Goal: Task Accomplishment & Management: Use online tool/utility

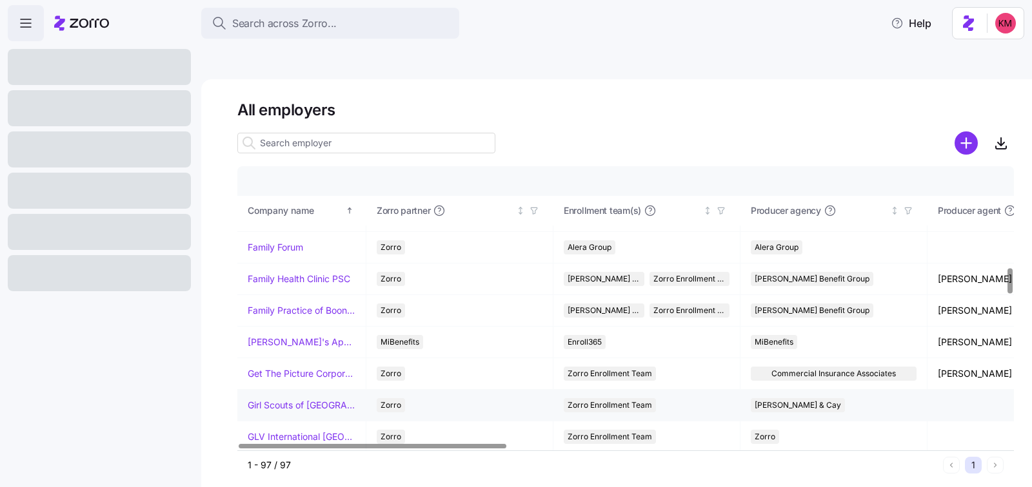
scroll to position [1142, 0]
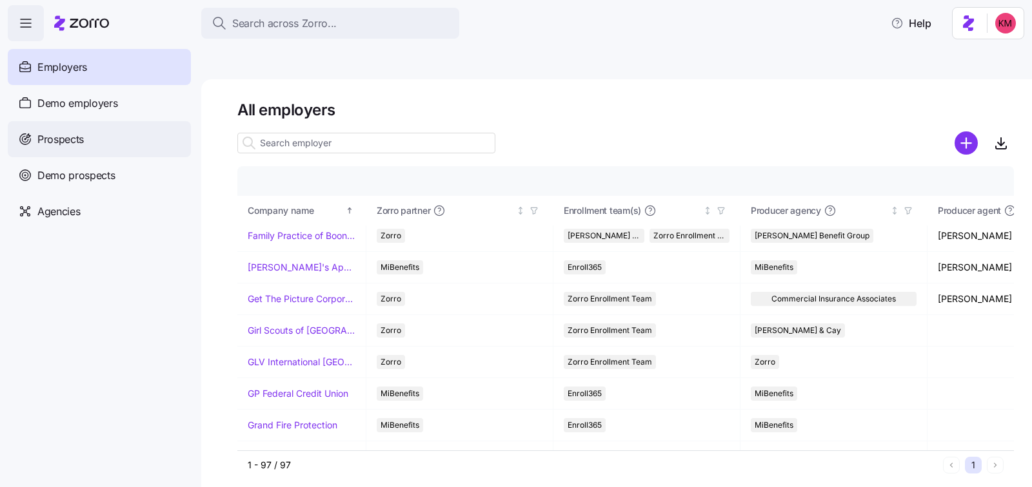
click at [75, 137] on span "Prospects" at bounding box center [60, 140] width 46 height 16
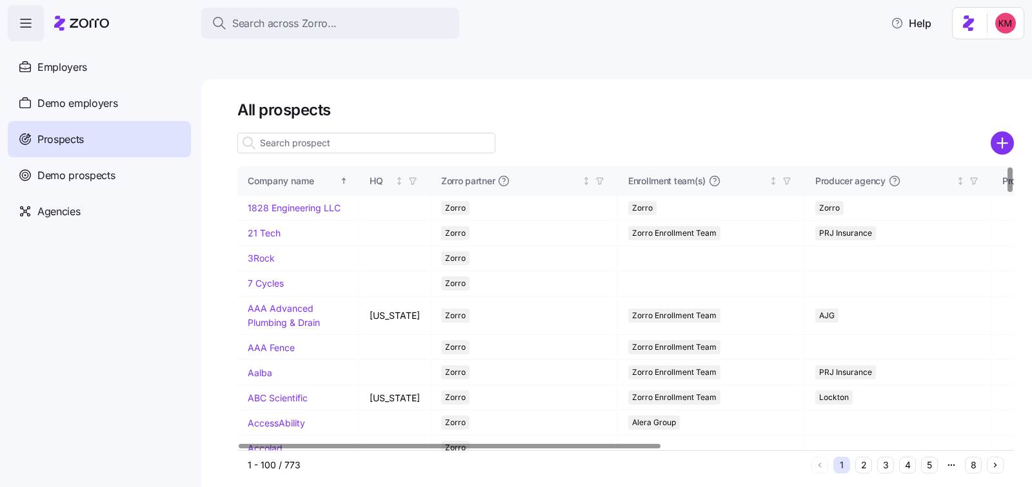
click at [350, 133] on input at bounding box center [366, 143] width 258 height 21
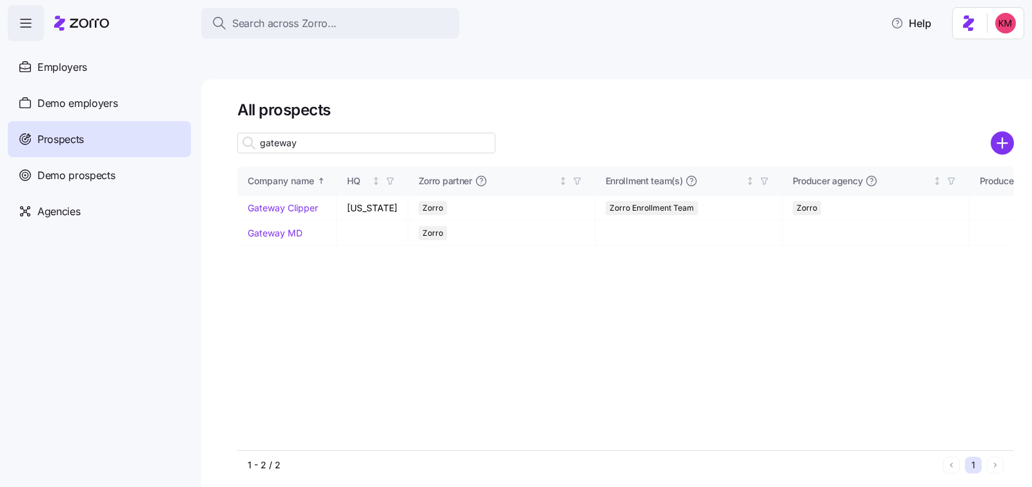
click at [343, 133] on input "gateway" at bounding box center [366, 143] width 258 height 21
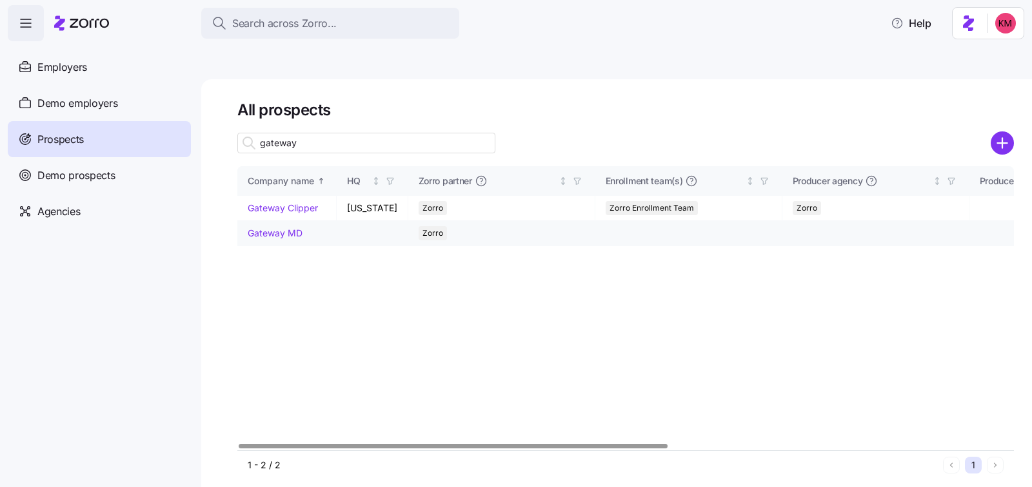
type input "gateway"
click at [295, 228] on link "Gateway MD" at bounding box center [275, 233] width 55 height 11
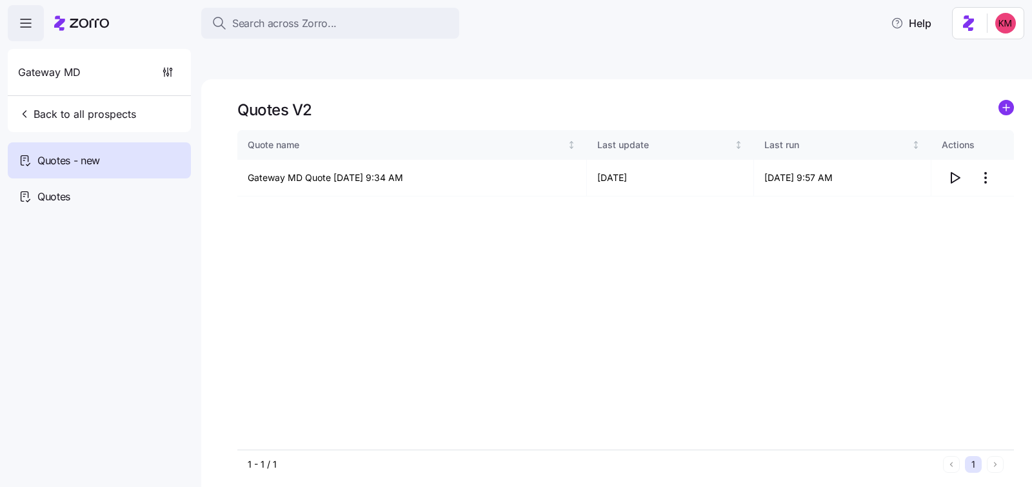
click at [1016, 79] on div "Quotes V2 Quote name Last update Last run Actions Gateway MD Quote [DATE] 9:34 …" at bounding box center [616, 298] width 830 height 438
click at [1008, 108] on icon "add icon" at bounding box center [1005, 108] width 6 height 0
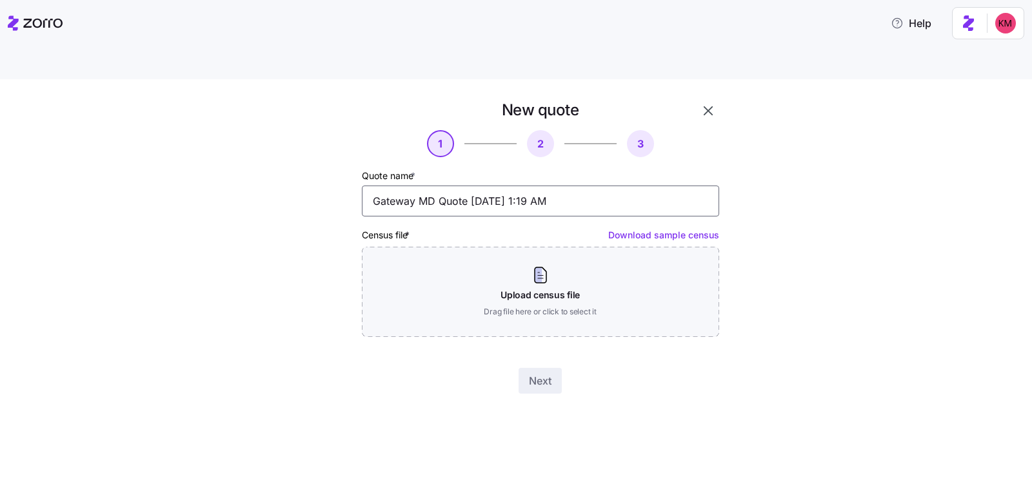
click at [420, 186] on input "Gateway MD Quote [DATE] 1:19 AM" at bounding box center [540, 201] width 357 height 31
type input "Corrected Gateway MD Quote 10/07/2025 1:19 AM"
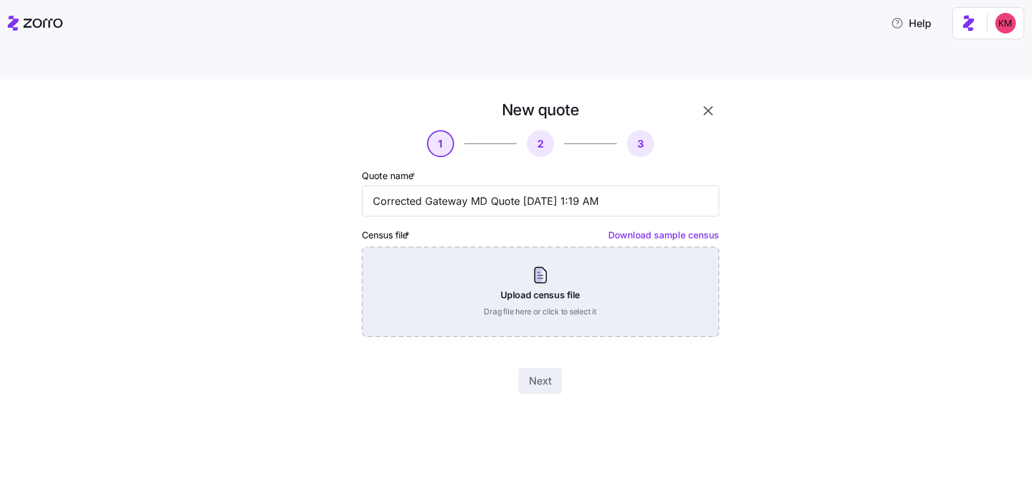
click at [527, 266] on div "Upload census file Drag file here or click to select it" at bounding box center [540, 292] width 357 height 90
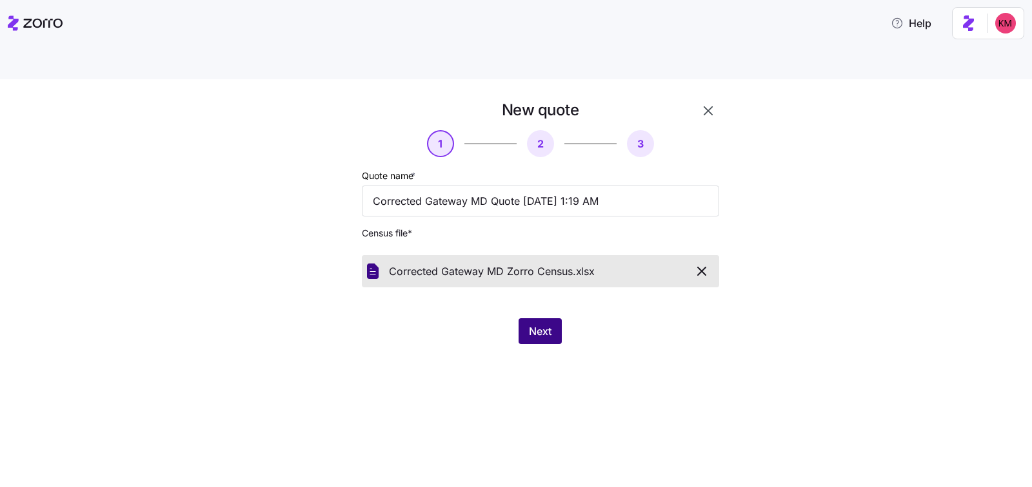
click at [541, 324] on span "Next" at bounding box center [540, 331] width 23 height 15
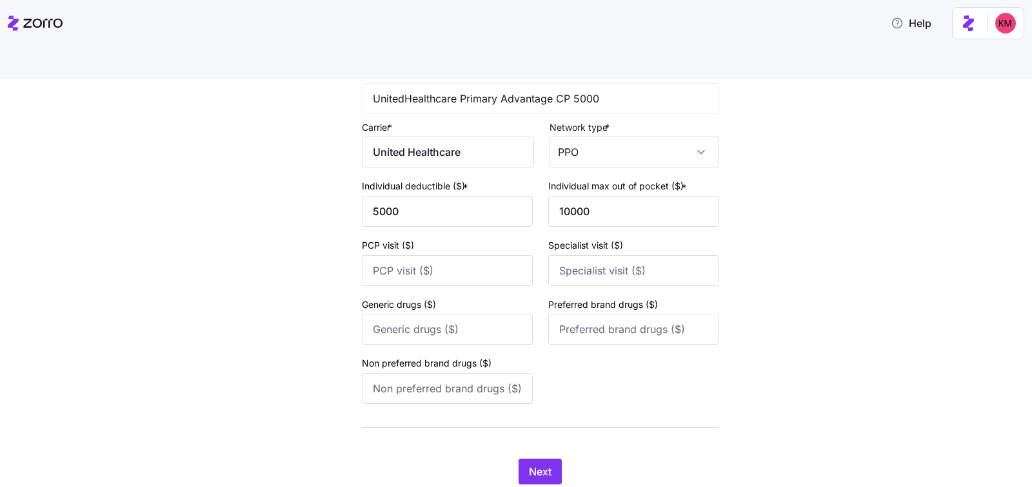
scroll to position [3519, 0]
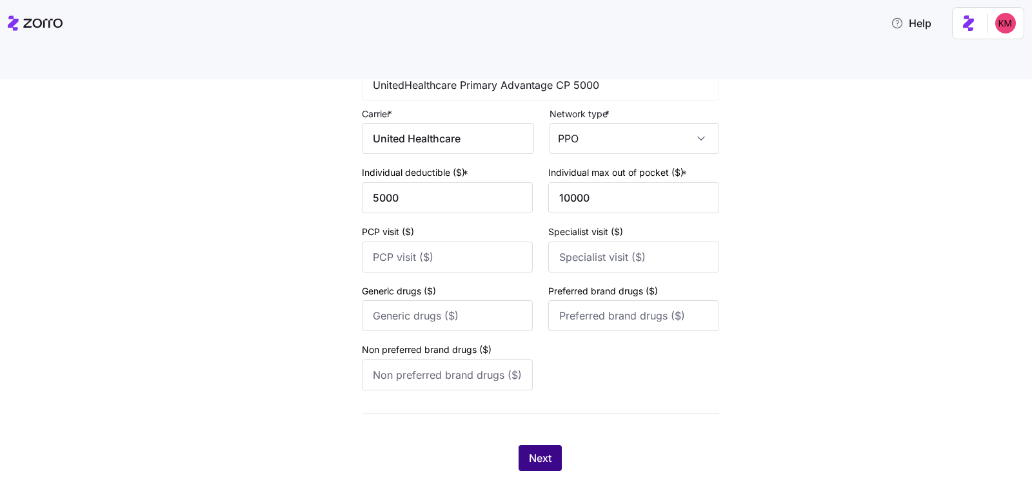
click at [529, 451] on span "Next" at bounding box center [540, 458] width 23 height 15
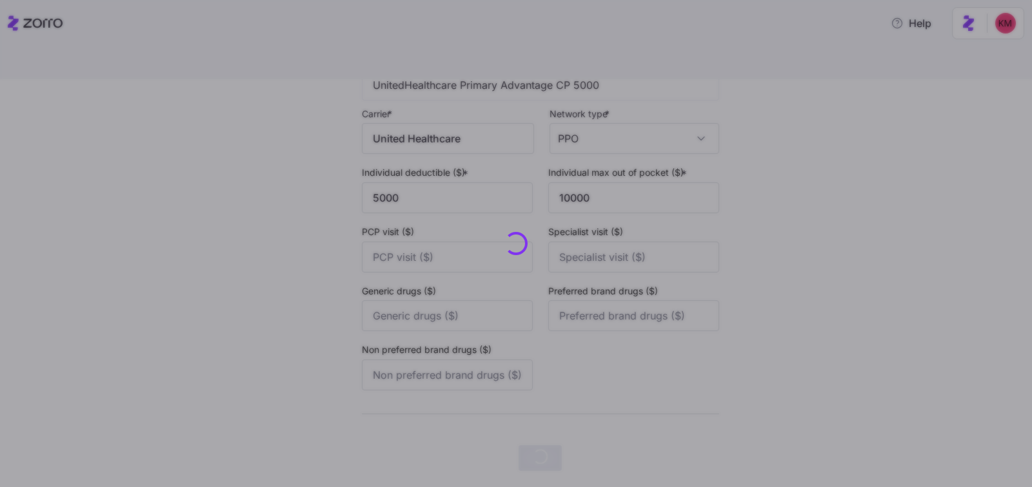
scroll to position [0, 0]
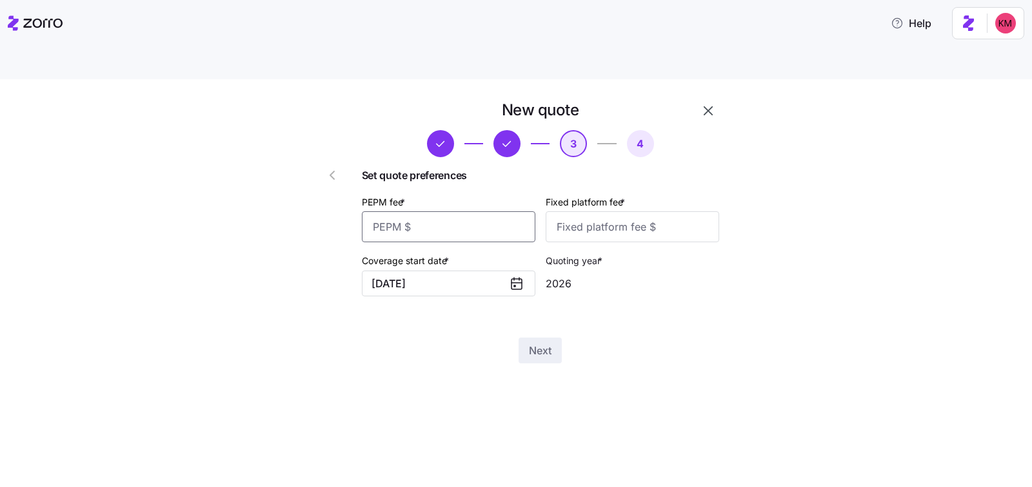
click at [480, 211] on input "PEPM fee *" at bounding box center [448, 226] width 173 height 31
type input "70"
type input "100"
click at [533, 343] on span "Next" at bounding box center [540, 350] width 23 height 15
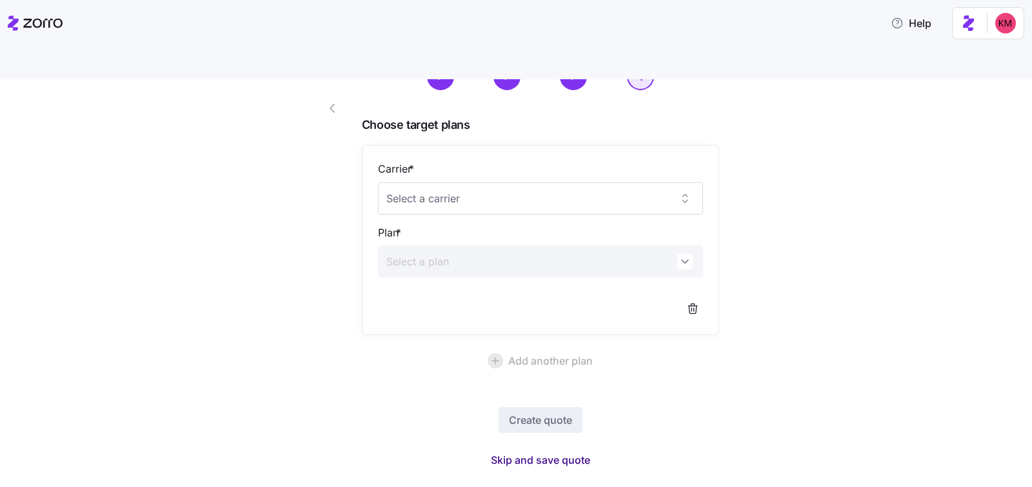
click at [531, 453] on span "Skip and save quote" at bounding box center [540, 460] width 99 height 15
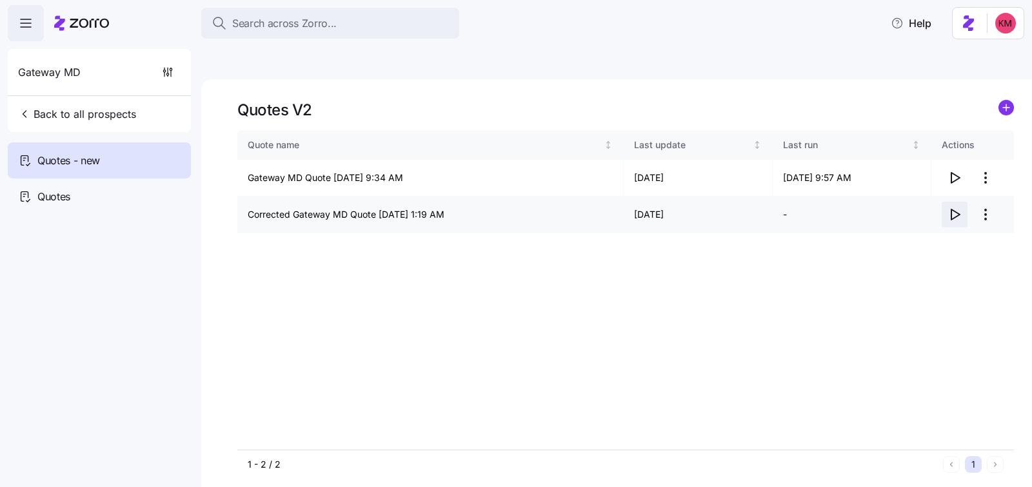
click at [955, 202] on span "button" at bounding box center [954, 214] width 24 height 24
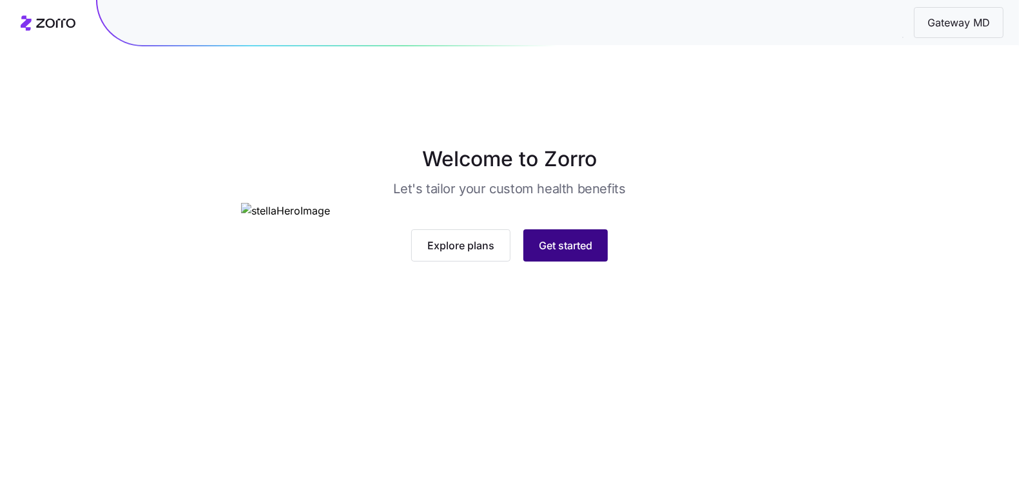
click at [578, 262] on button "Get started" at bounding box center [565, 246] width 84 height 32
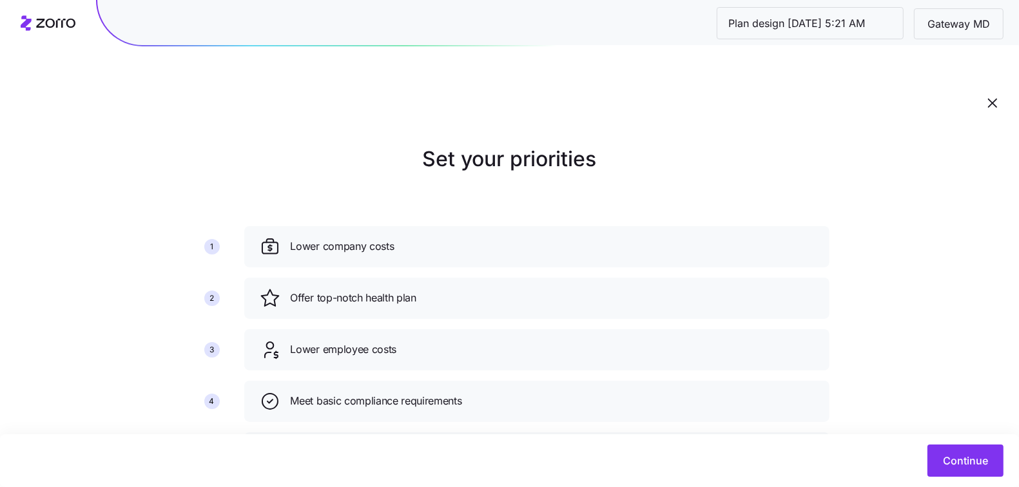
click at [1013, 460] on div "Continue" at bounding box center [509, 461] width 1019 height 53
click at [988, 464] on button "Continue" at bounding box center [966, 461] width 76 height 32
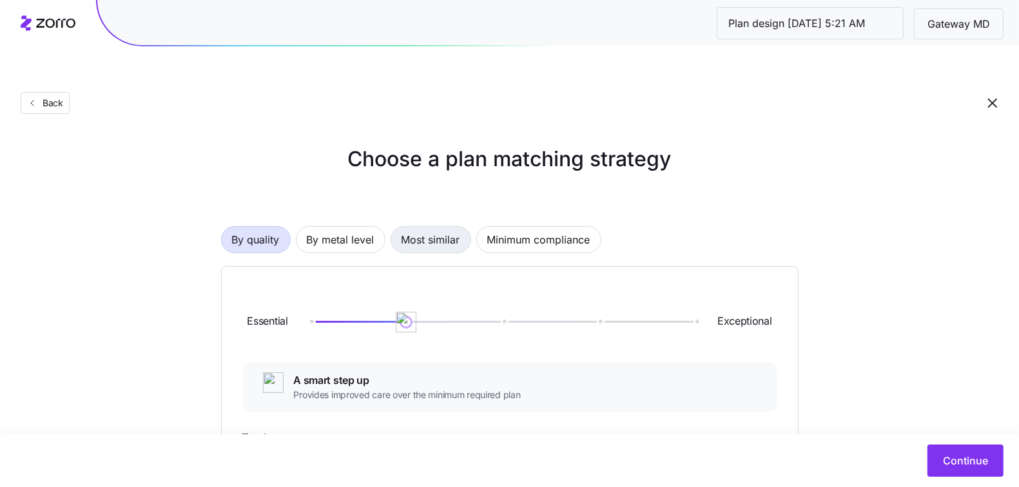
click at [433, 227] on span "Most similar" at bounding box center [431, 240] width 59 height 26
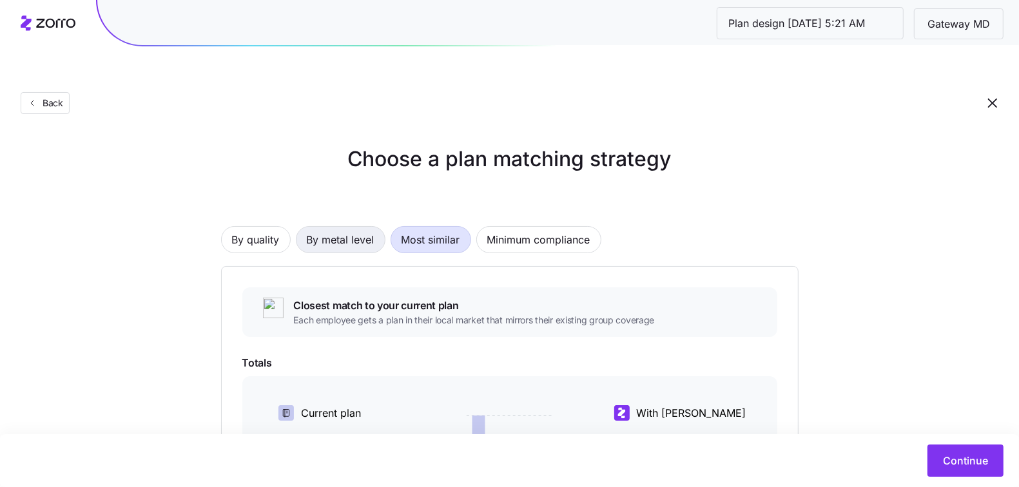
click at [310, 227] on span "By metal level" at bounding box center [341, 240] width 68 height 26
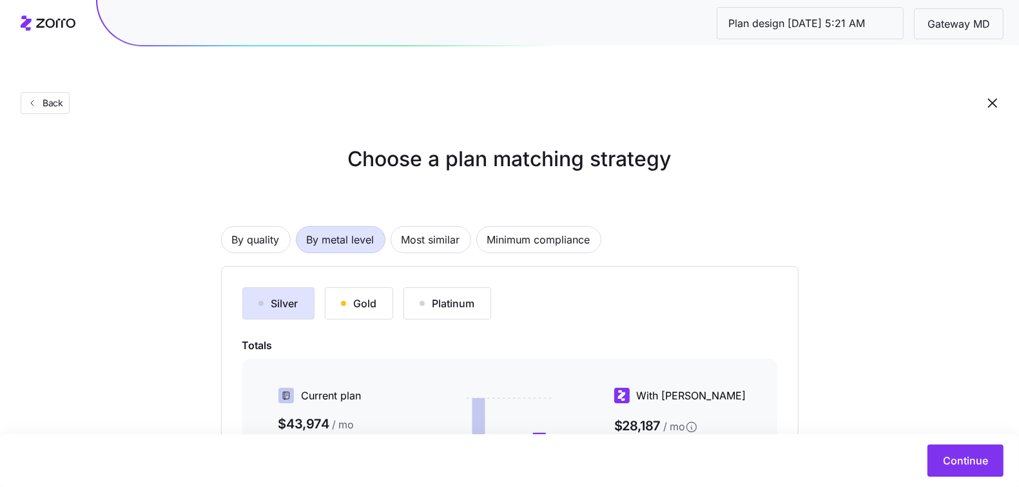
click at [363, 296] on div "Gold" at bounding box center [359, 303] width 36 height 15
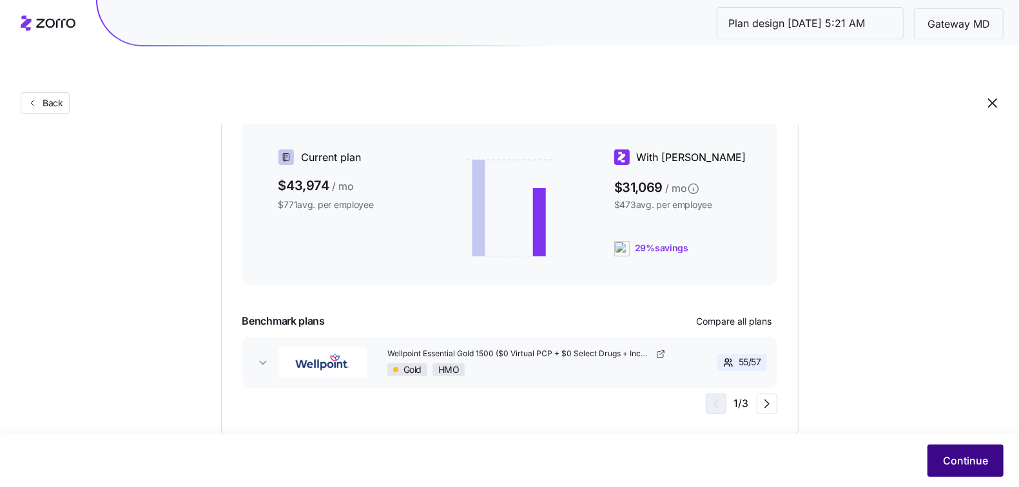
click at [974, 474] on button "Continue" at bounding box center [966, 461] width 76 height 32
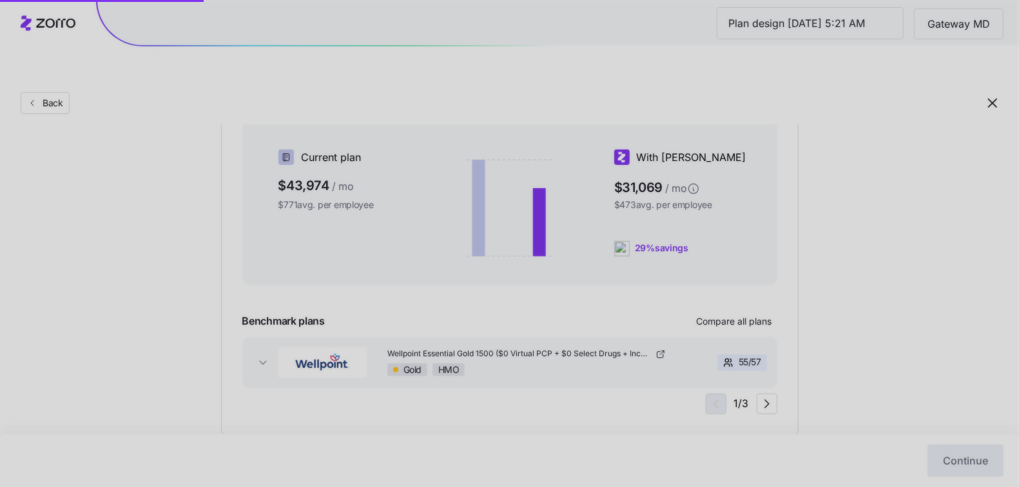
click at [964, 460] on div at bounding box center [509, 243] width 1019 height 487
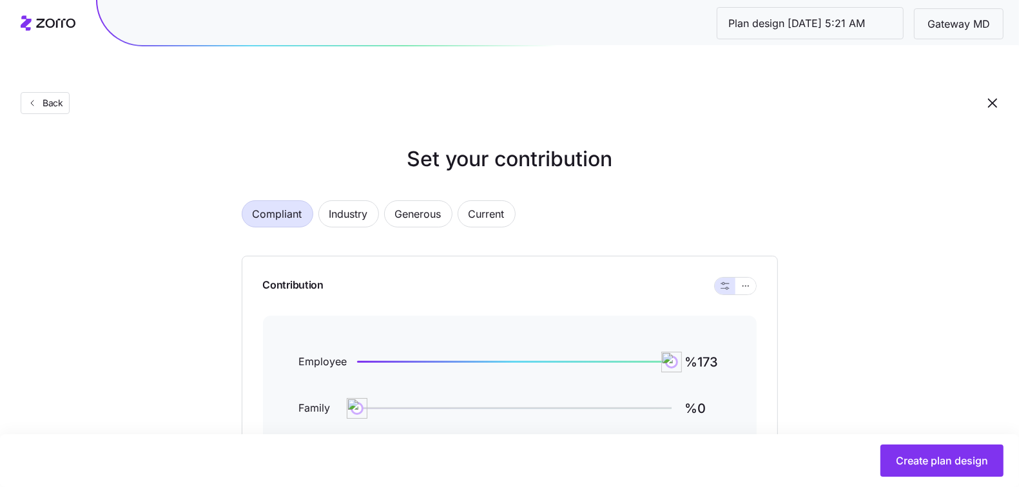
click at [113, 68] on div "Back" at bounding box center [509, 77] width 1019 height 94
click at [45, 97] on span "Back" at bounding box center [50, 103] width 26 height 13
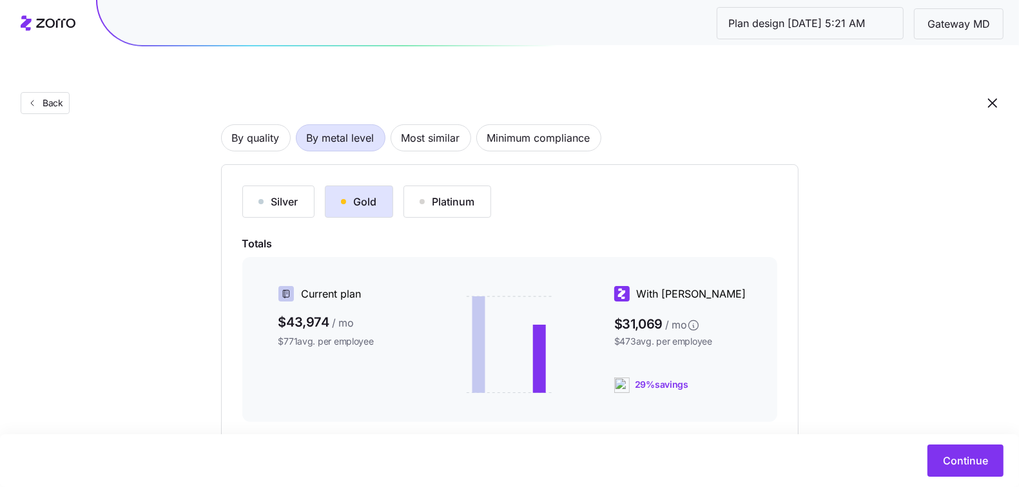
scroll to position [239, 0]
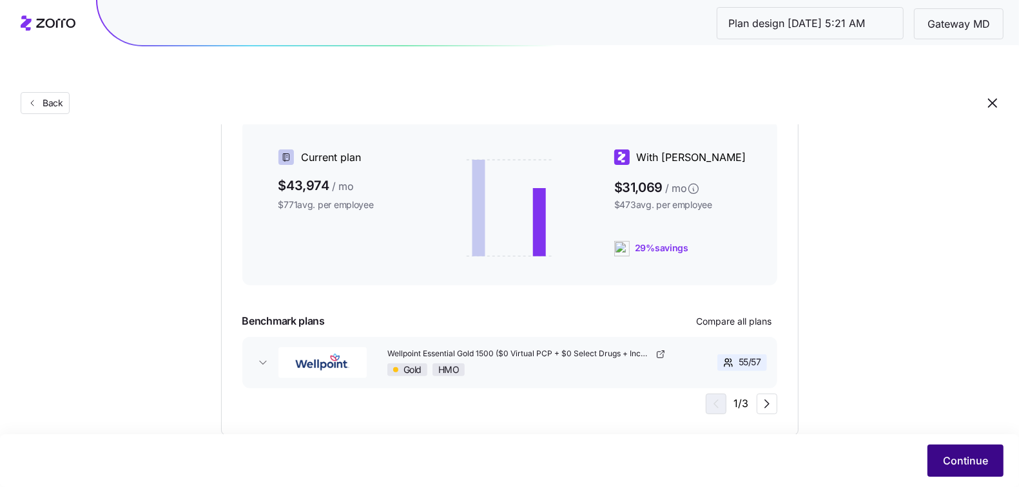
click at [962, 463] on span "Continue" at bounding box center [965, 460] width 45 height 15
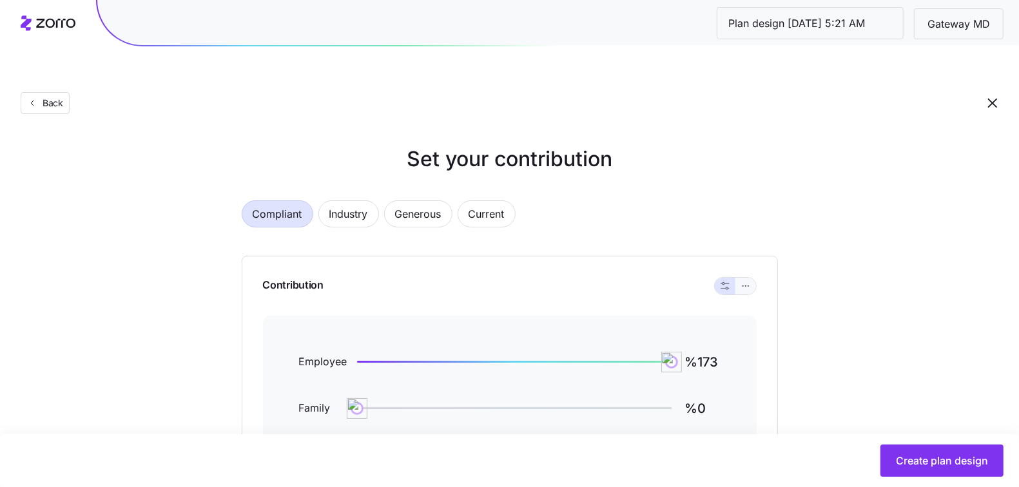
click at [750, 281] on button "button" at bounding box center [746, 286] width 10 height 10
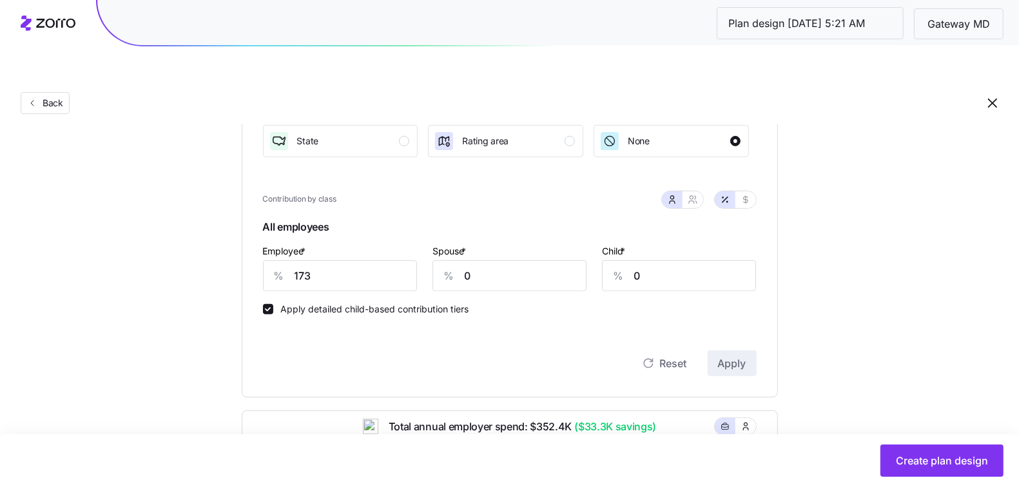
scroll to position [33, 0]
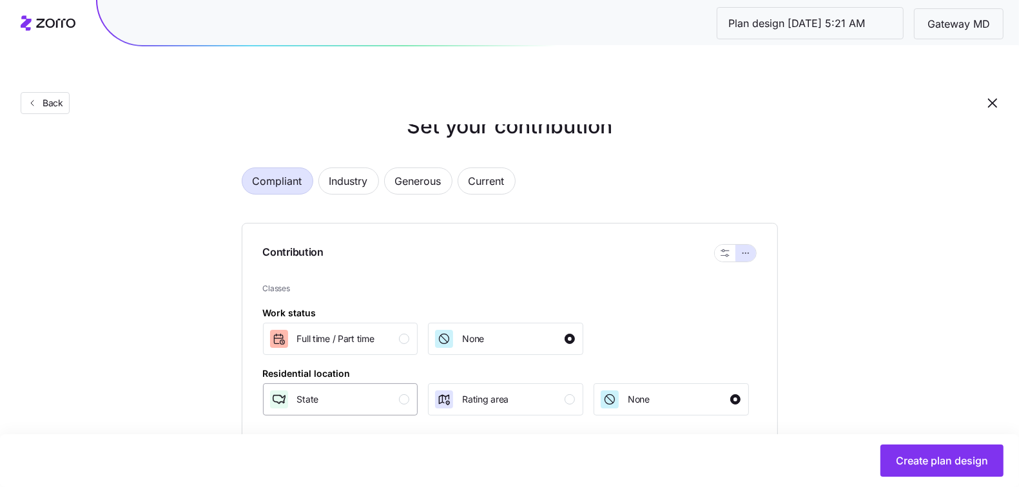
click at [353, 389] on div "State" at bounding box center [339, 399] width 141 height 21
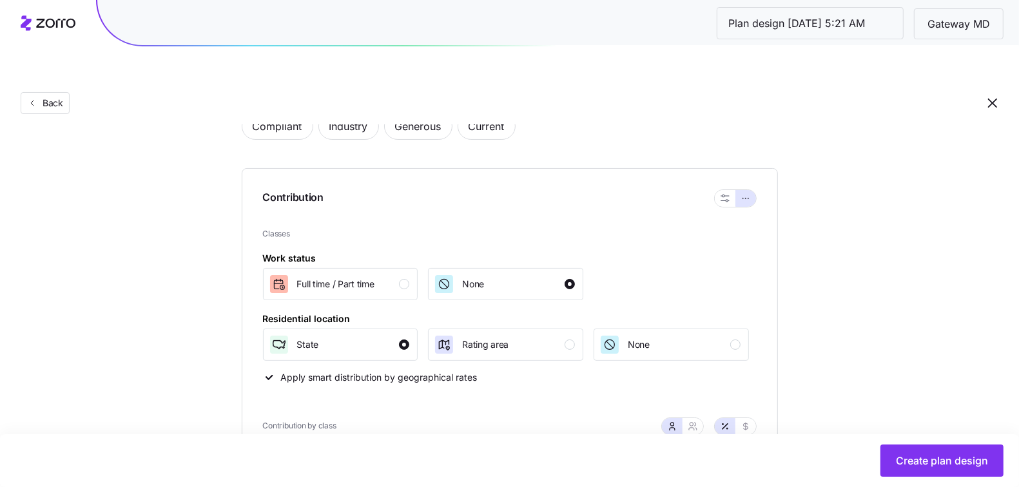
scroll to position [329, 0]
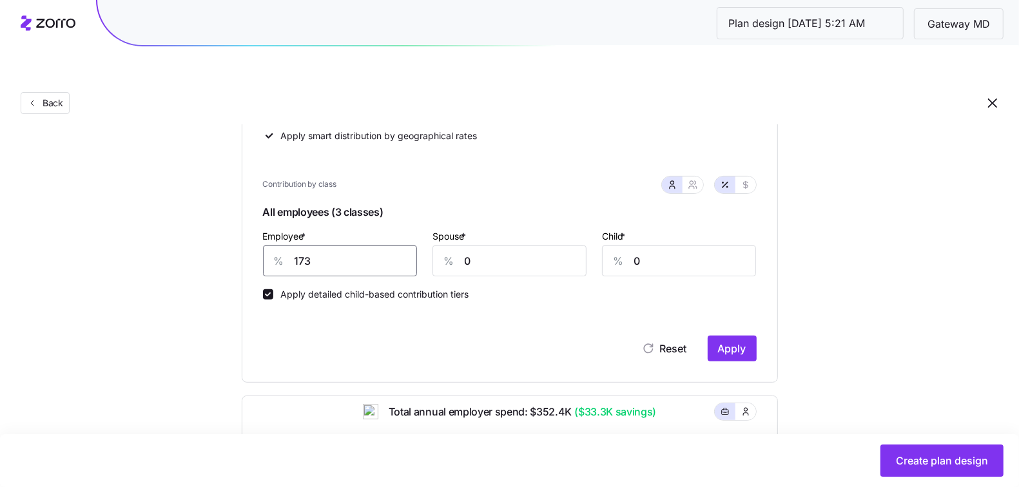
click at [364, 246] on input "173" at bounding box center [340, 261] width 154 height 31
type input "81"
click at [462, 246] on div "%" at bounding box center [448, 261] width 31 height 30
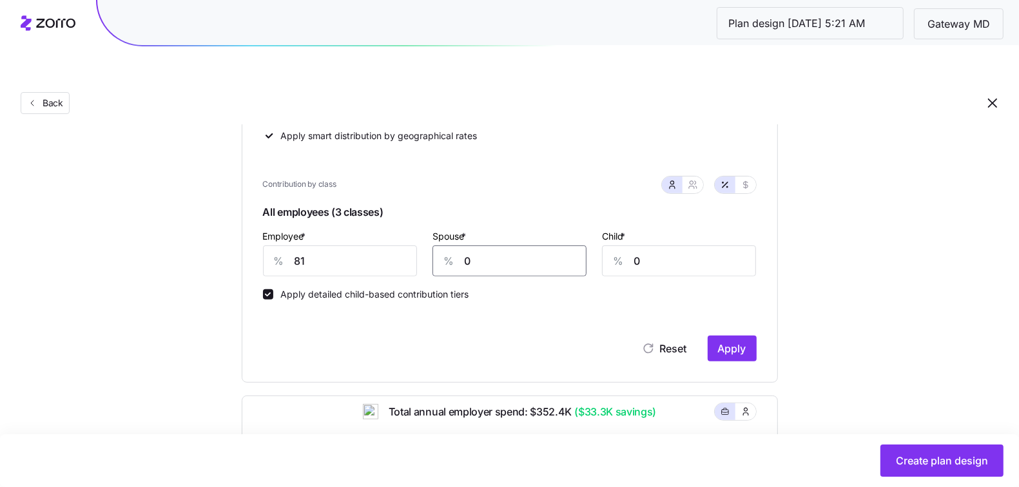
click at [477, 246] on input "0" at bounding box center [510, 261] width 154 height 31
type input "38"
type input "57"
click at [728, 341] on span "Apply" at bounding box center [732, 348] width 28 height 15
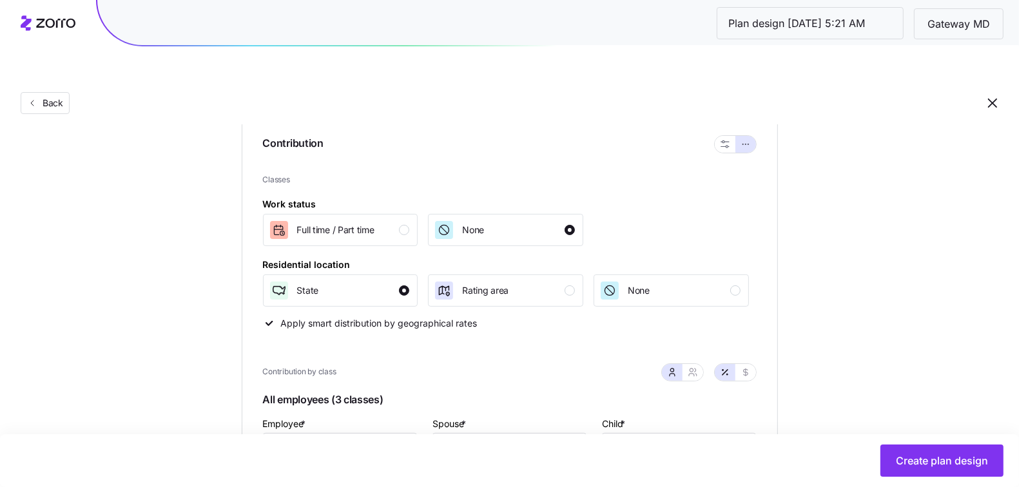
scroll to position [269, 0]
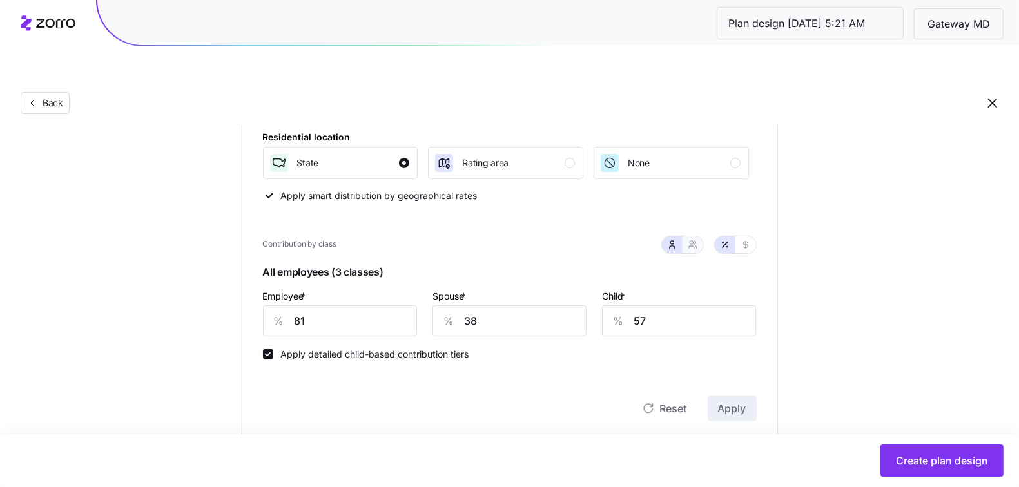
click at [697, 246] on icon "button" at bounding box center [696, 247] width 1 height 3
type input "60"
type input "70"
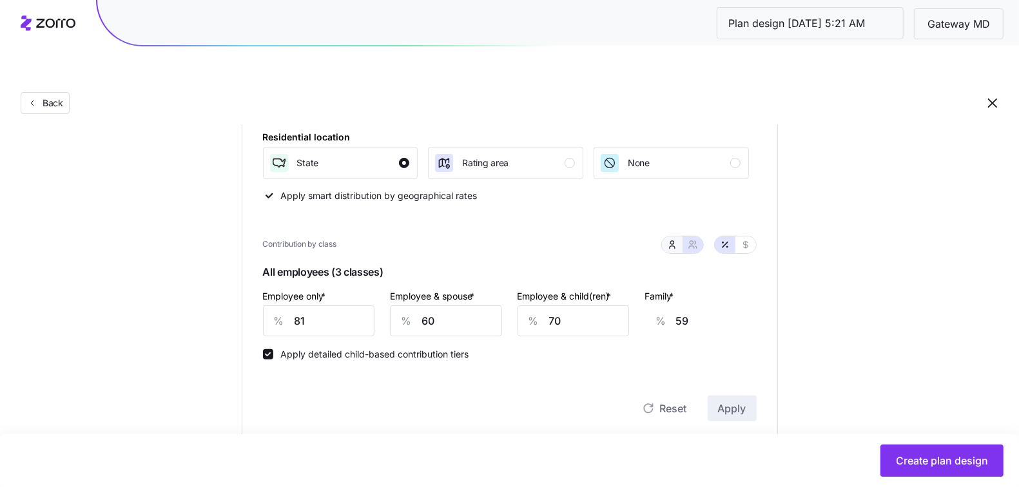
click at [677, 240] on icon "button" at bounding box center [672, 245] width 10 height 10
type input "38"
type input "57"
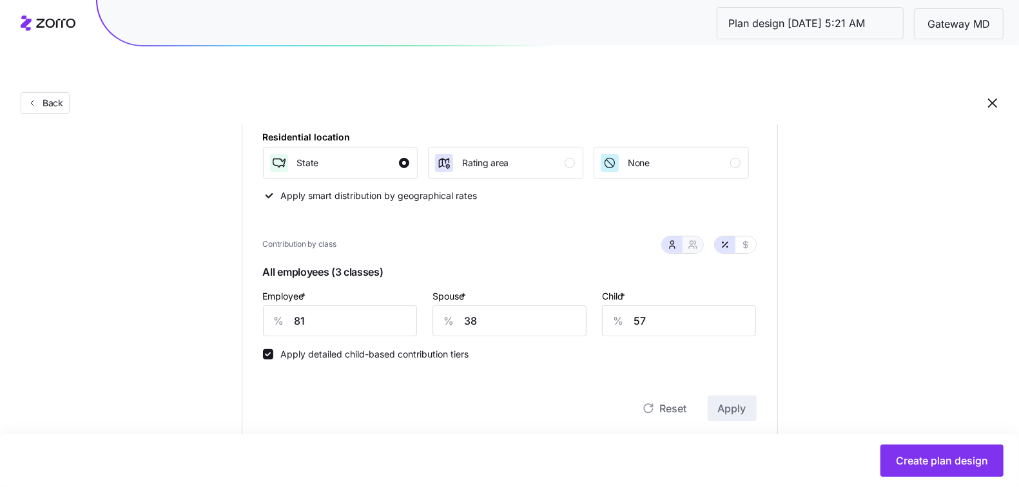
click at [693, 241] on icon "button" at bounding box center [691, 242] width 3 height 3
type input "60"
type input "70"
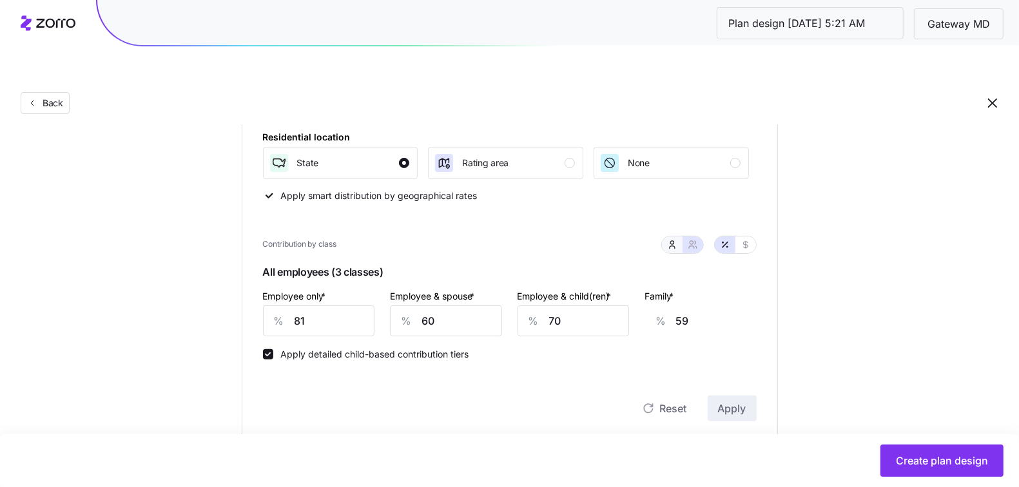
click at [673, 240] on icon "button" at bounding box center [672, 245] width 10 height 10
type input "38"
type input "57"
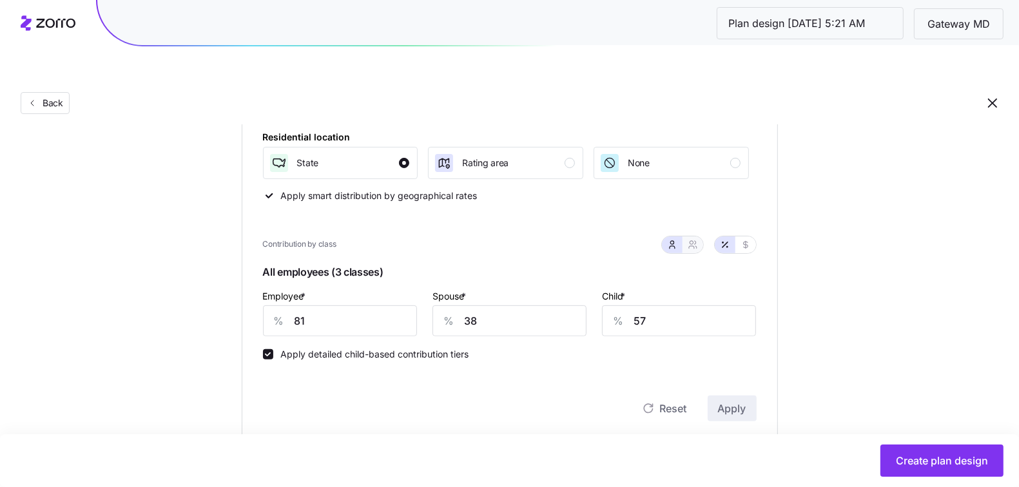
click at [697, 240] on icon "button" at bounding box center [693, 245] width 10 height 10
type input "60"
type input "70"
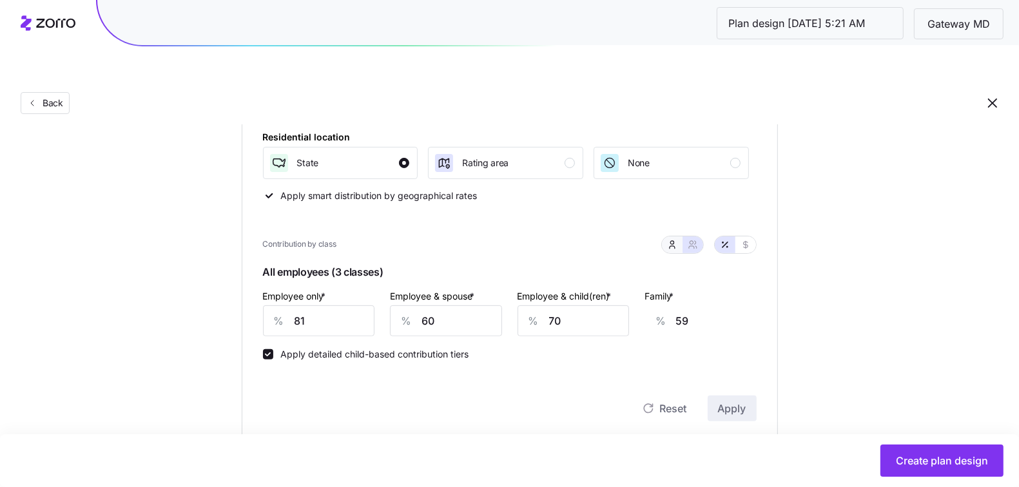
click at [679, 237] on button "button" at bounding box center [672, 245] width 21 height 17
type input "38"
type input "57"
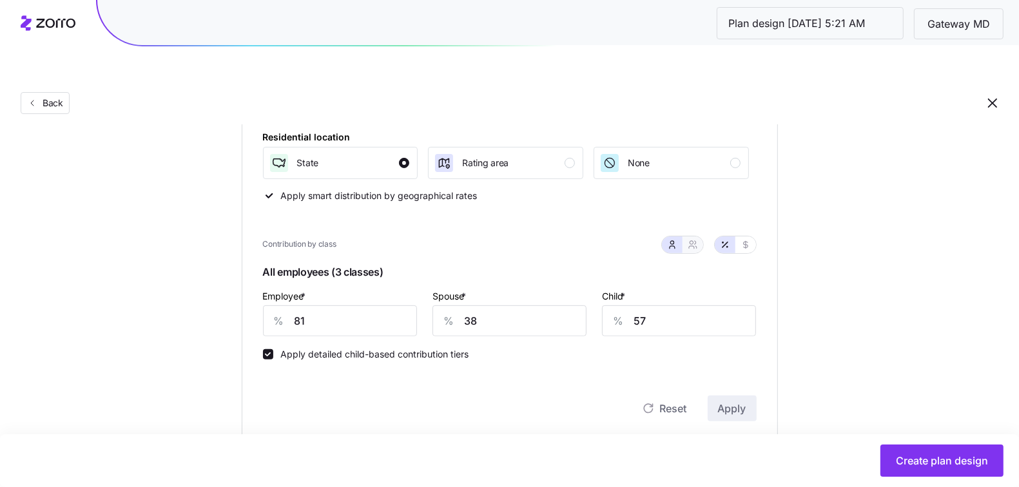
click at [696, 240] on icon "button" at bounding box center [693, 245] width 10 height 10
type input "60"
type input "70"
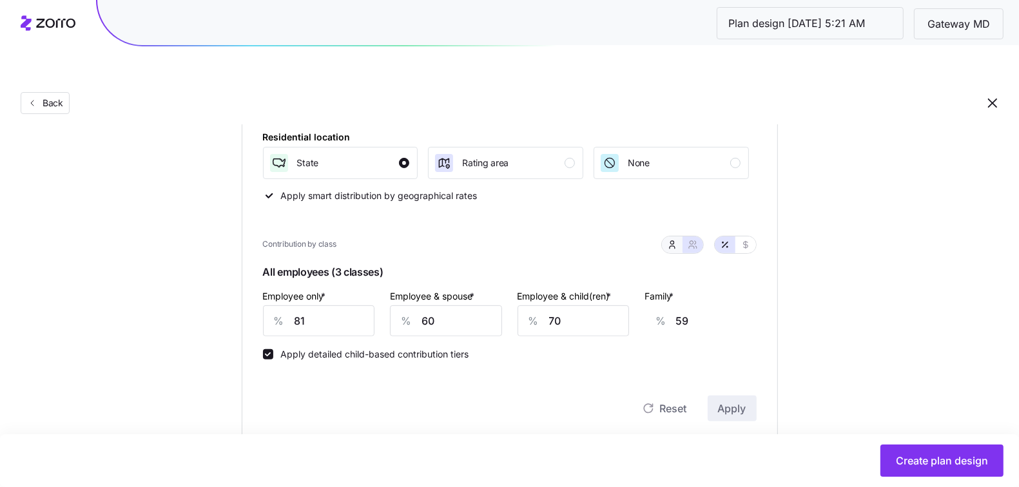
click at [678, 240] on button "button" at bounding box center [672, 245] width 10 height 10
type input "38"
type input "57"
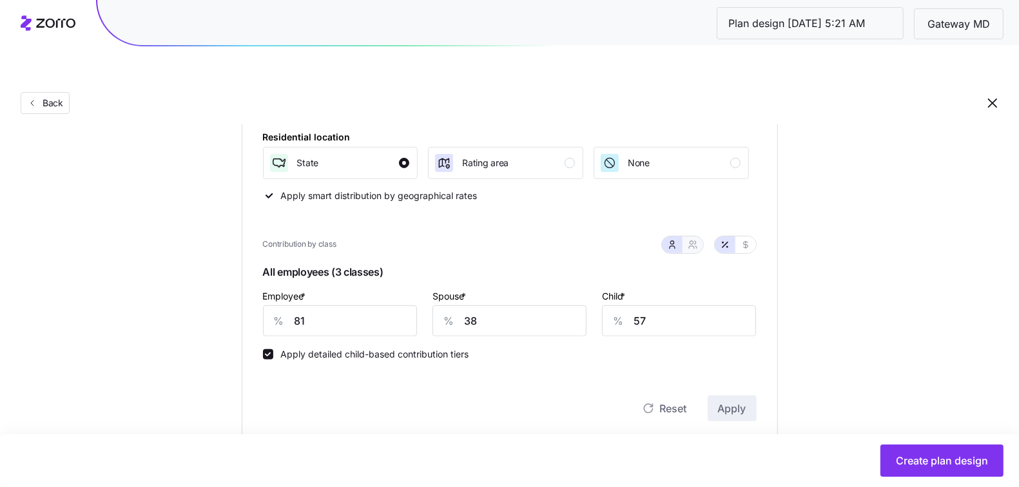
click at [700, 237] on button "button" at bounding box center [693, 245] width 21 height 17
type input "60"
type input "70"
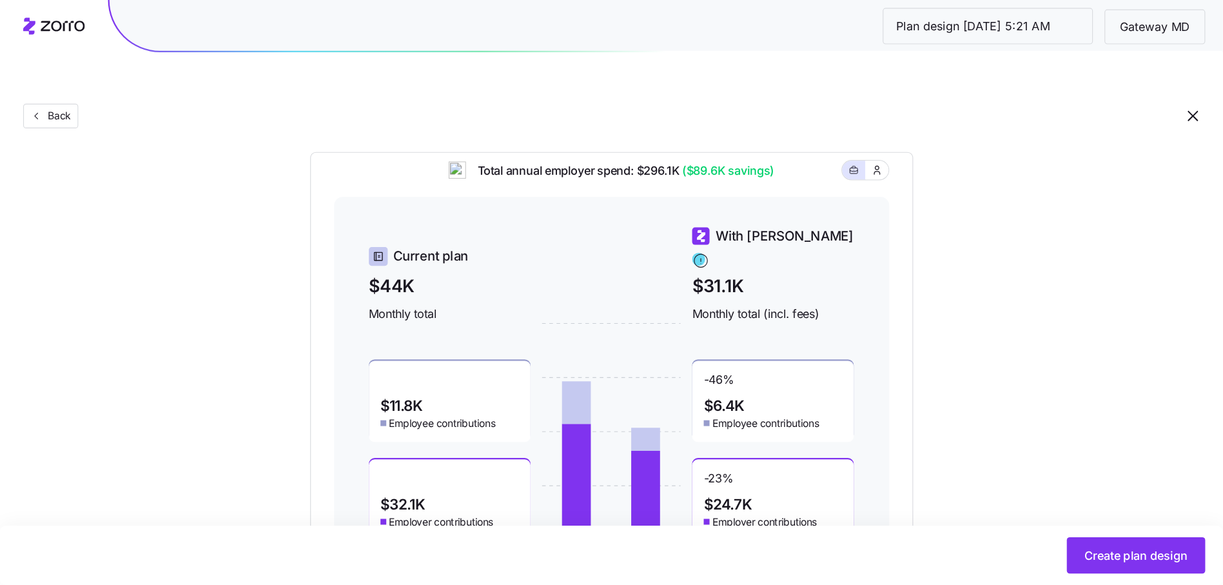
scroll to position [572, 0]
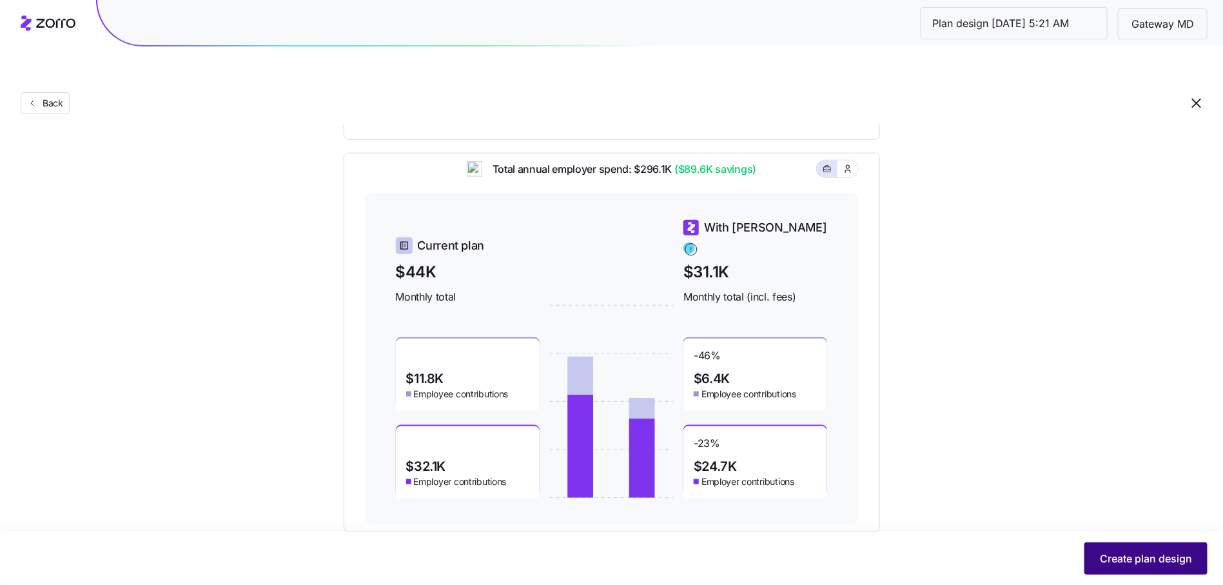
click at [1031, 487] on span "Create plan design" at bounding box center [1146, 558] width 92 height 15
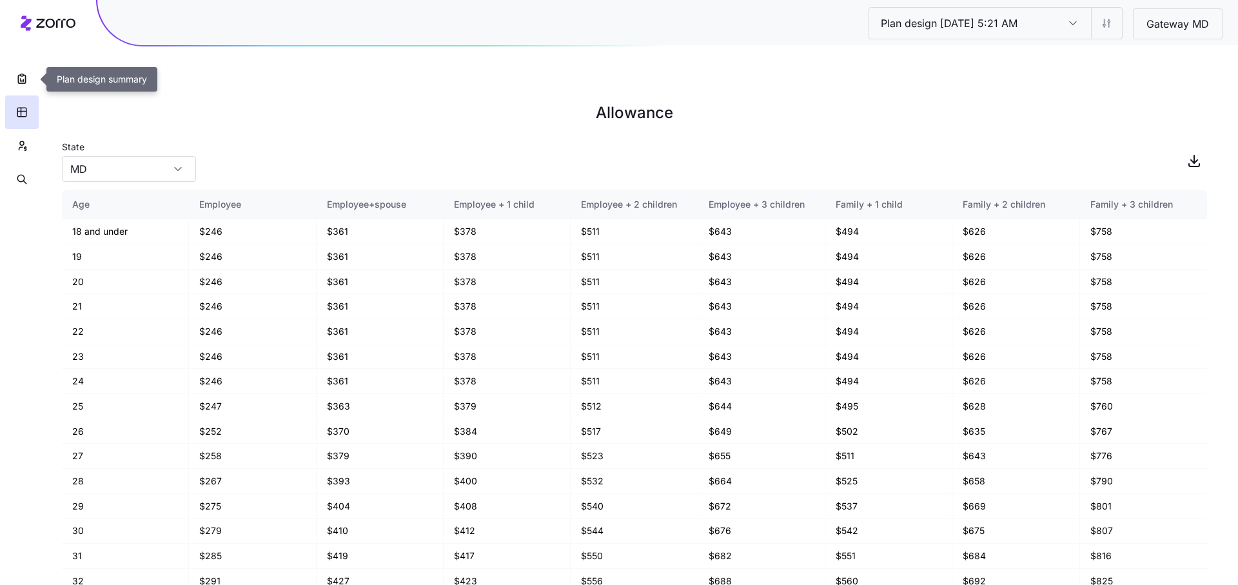
drag, startPoint x: 17, startPoint y: 82, endPoint x: 487, endPoint y: 68, distance: 470.2
click at [482, 68] on div "Plan design 10/07/2025 5:21 AM Plan design 10/07/2025 5:21 AM Gateway MD Allowa…" at bounding box center [619, 322] width 1238 height 585
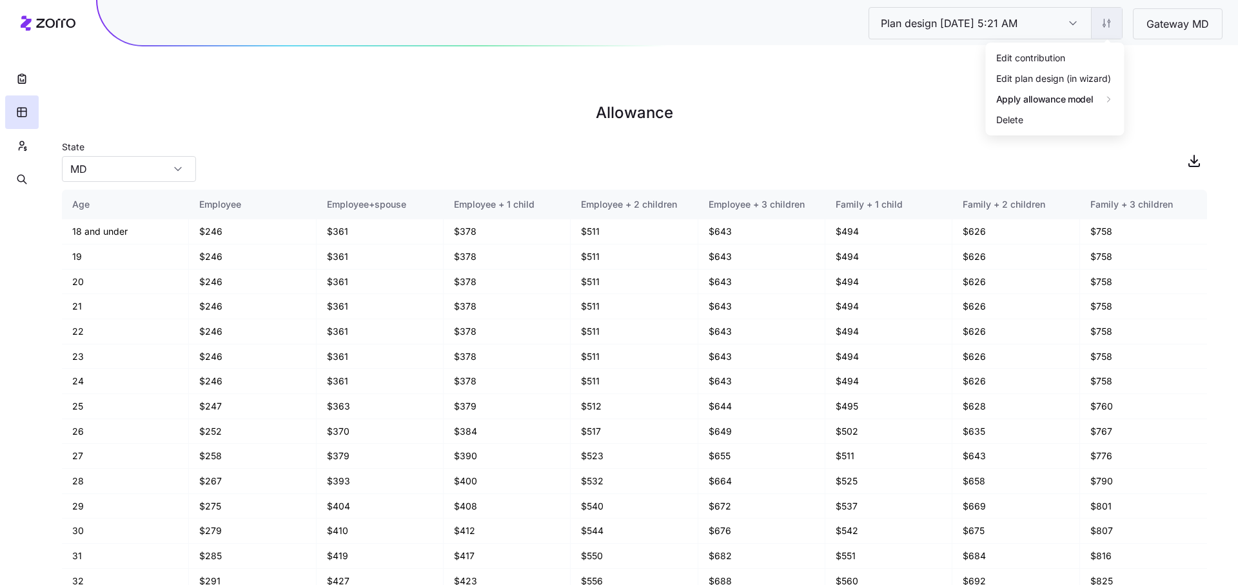
click at [1031, 25] on html "Plan design 10/07/2025 5:21 AM Plan design 10/07/2025 5:21 AM Gateway MD Allowa…" at bounding box center [619, 357] width 1238 height 714
click at [1031, 80] on div "Edit plan design (in wizard)" at bounding box center [1053, 78] width 115 height 14
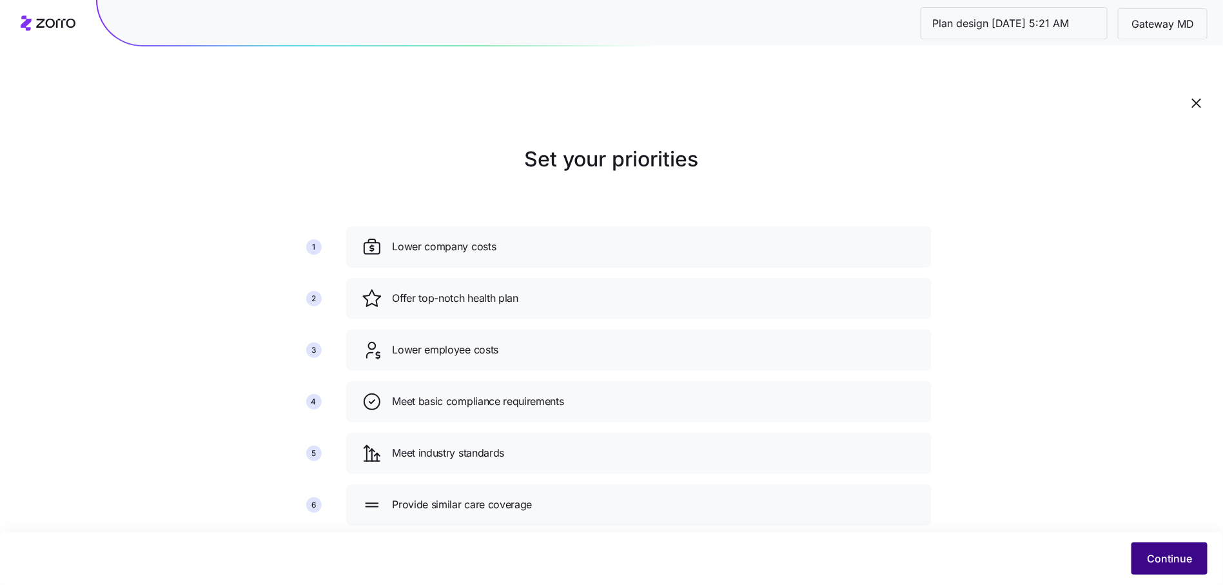
click at [1031, 487] on span "Continue" at bounding box center [1169, 558] width 45 height 15
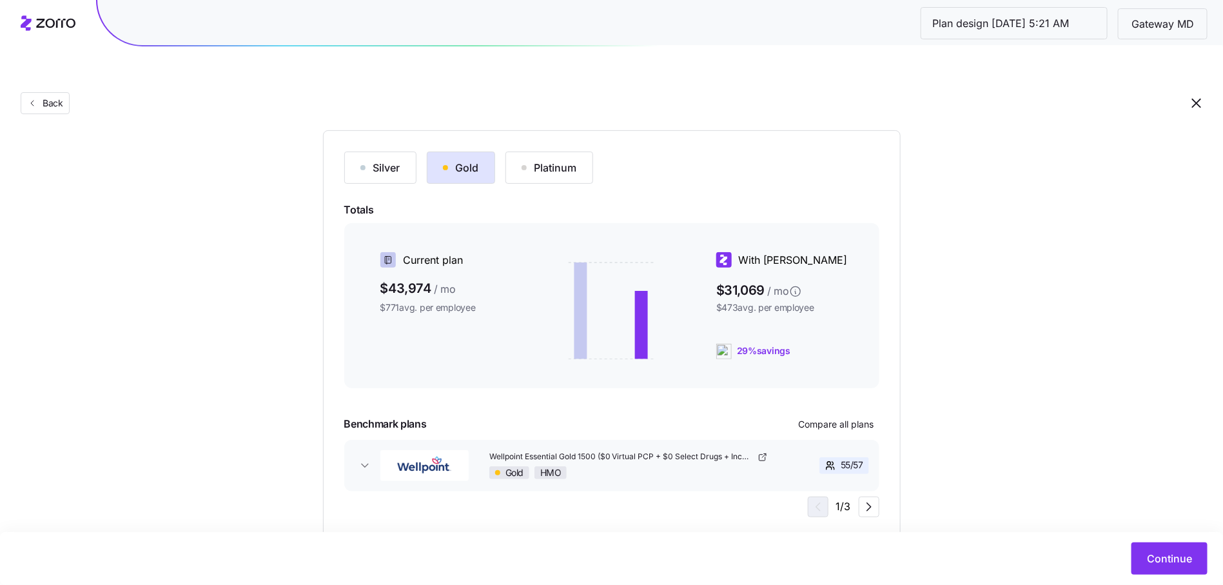
scroll to position [141, 0]
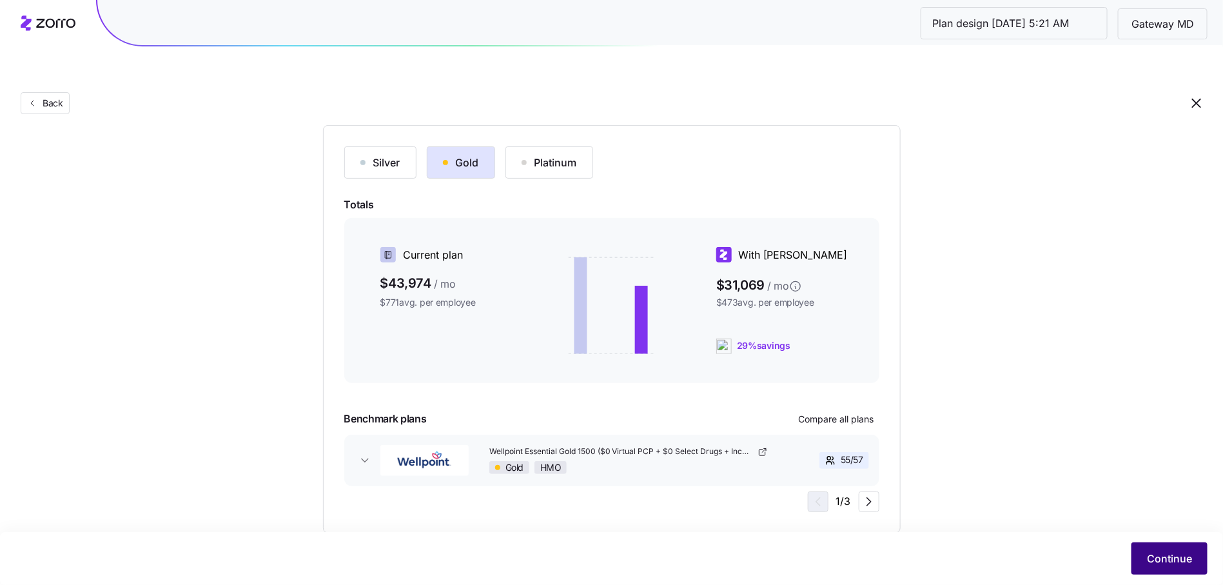
click at [1031, 487] on button "Continue" at bounding box center [1169, 558] width 76 height 32
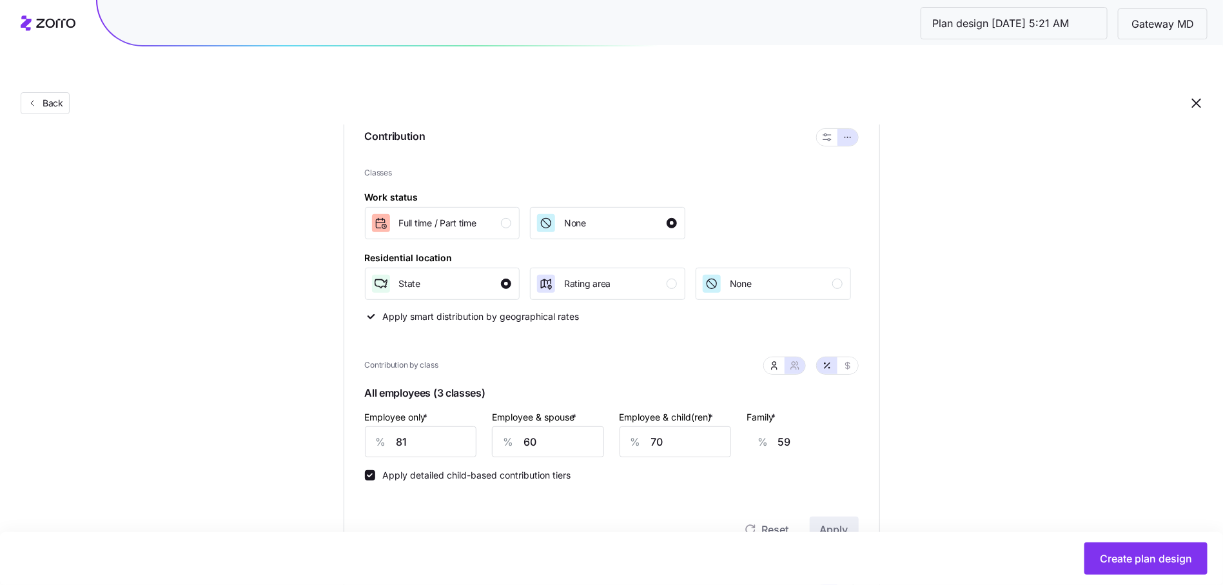
scroll to position [151, 0]
click at [413, 424] on input "81" at bounding box center [421, 439] width 112 height 31
type input "8"
type input "84"
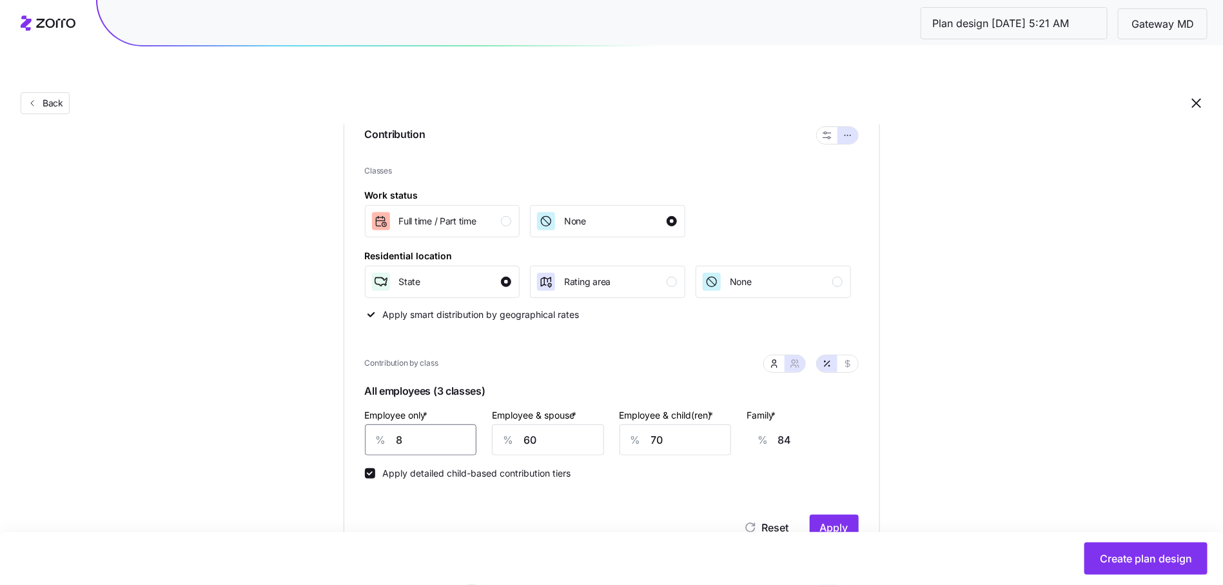
type input "82"
type input "58"
type input "82"
type input "5"
type input "21"
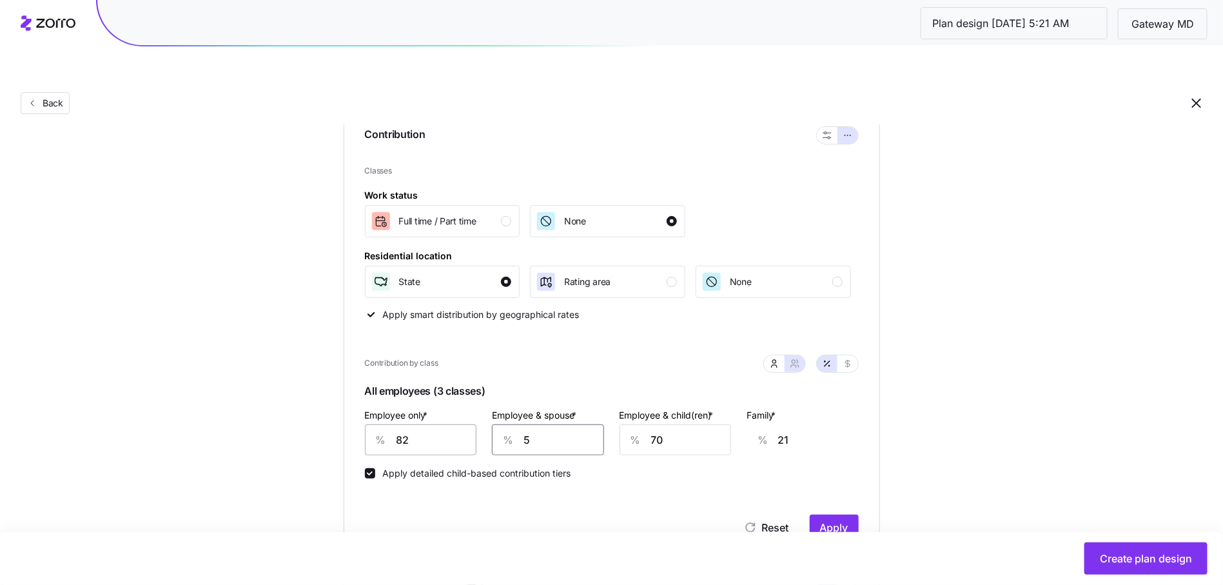
type input "57"
click at [677, 424] on input "70" at bounding box center [676, 439] width 112 height 31
type input "7"
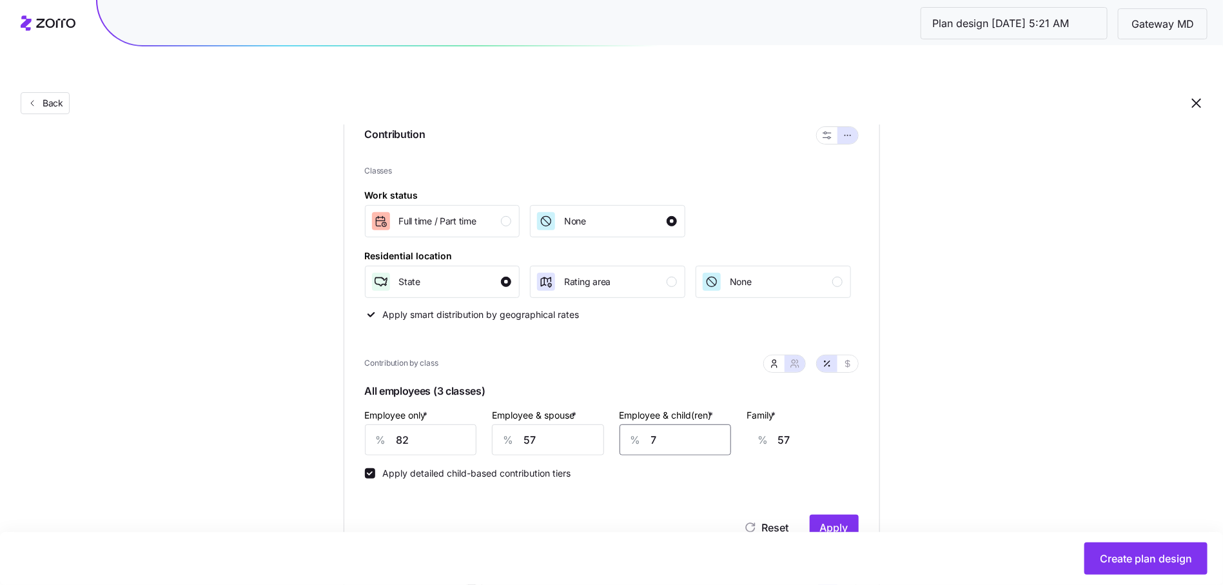
type input "16"
type input "0"
type input "11"
type input "30"
type input "31"
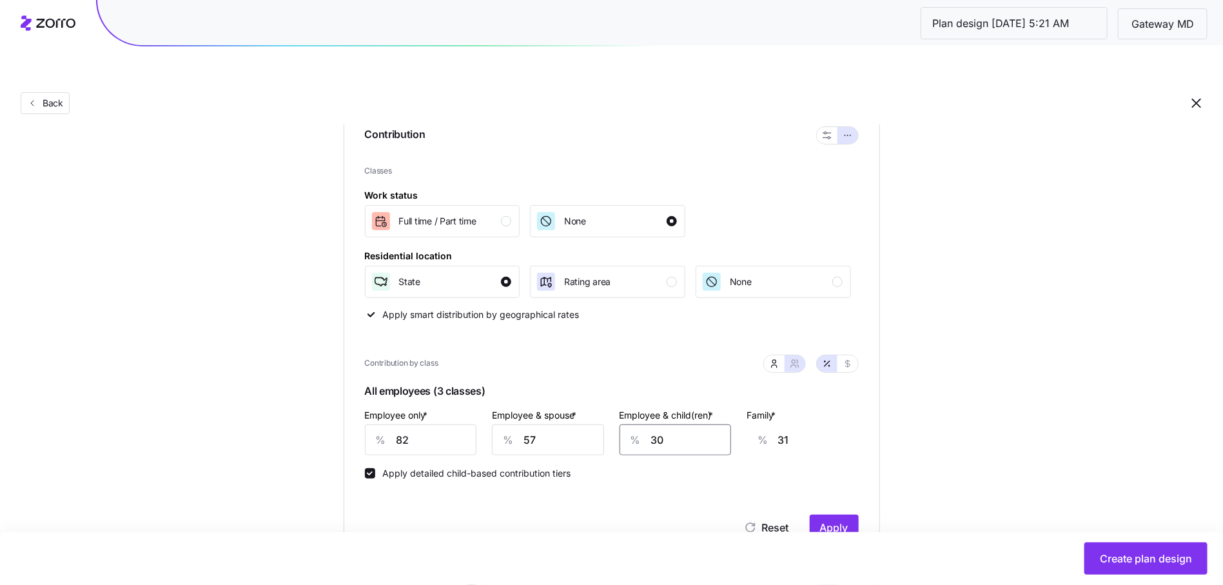
type input "380"
type input "260"
type input "38"
type input "36"
type input "38"
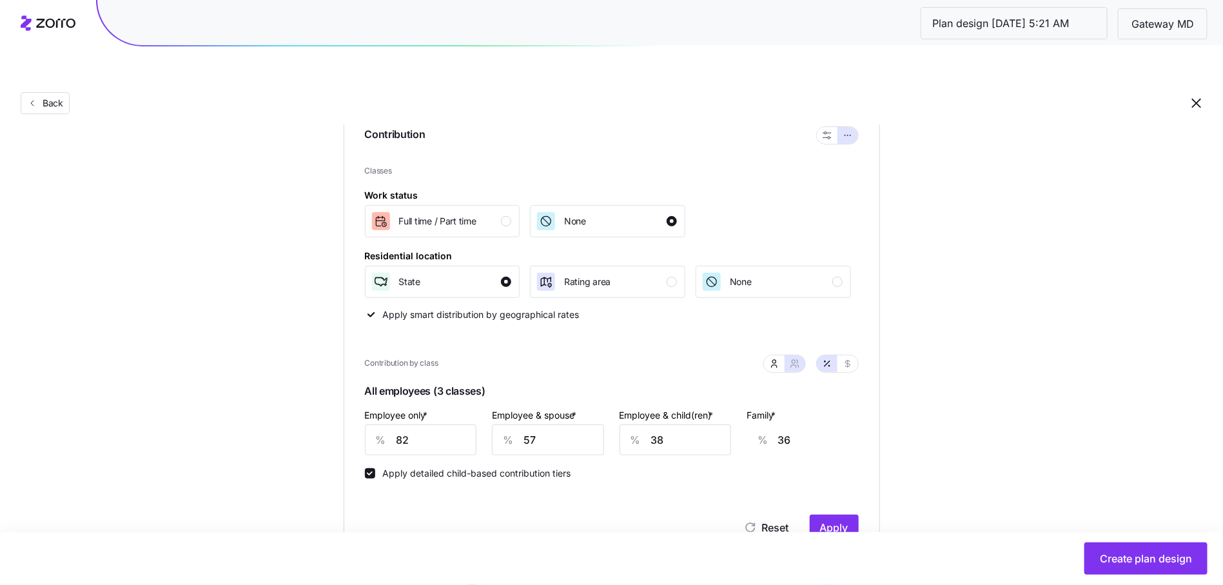
click at [950, 433] on div "Set your contribution Compliant Industry Generous Current Contribution Classes …" at bounding box center [611, 473] width 1223 height 961
click at [834, 487] on span "Apply" at bounding box center [834, 527] width 28 height 15
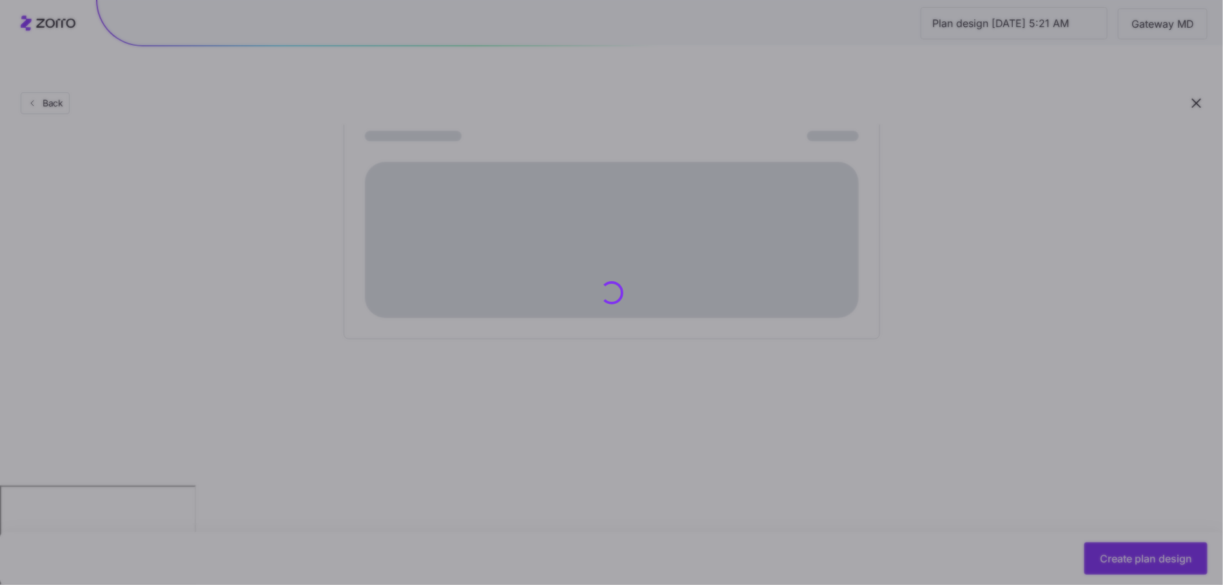
scroll to position [0, 0]
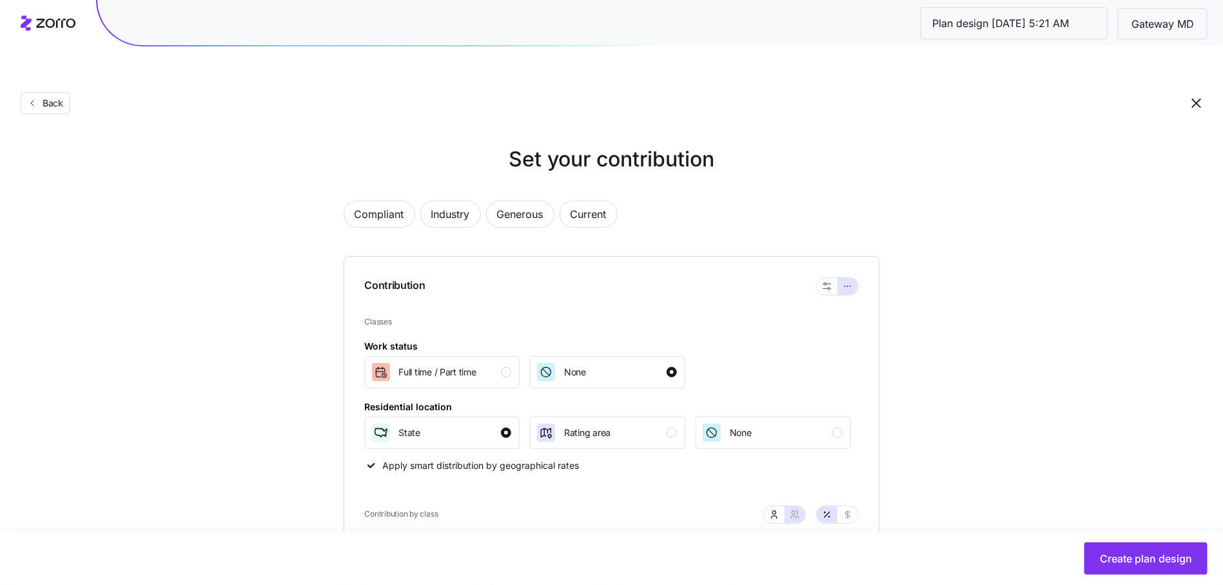
type input "43"
type input "39"
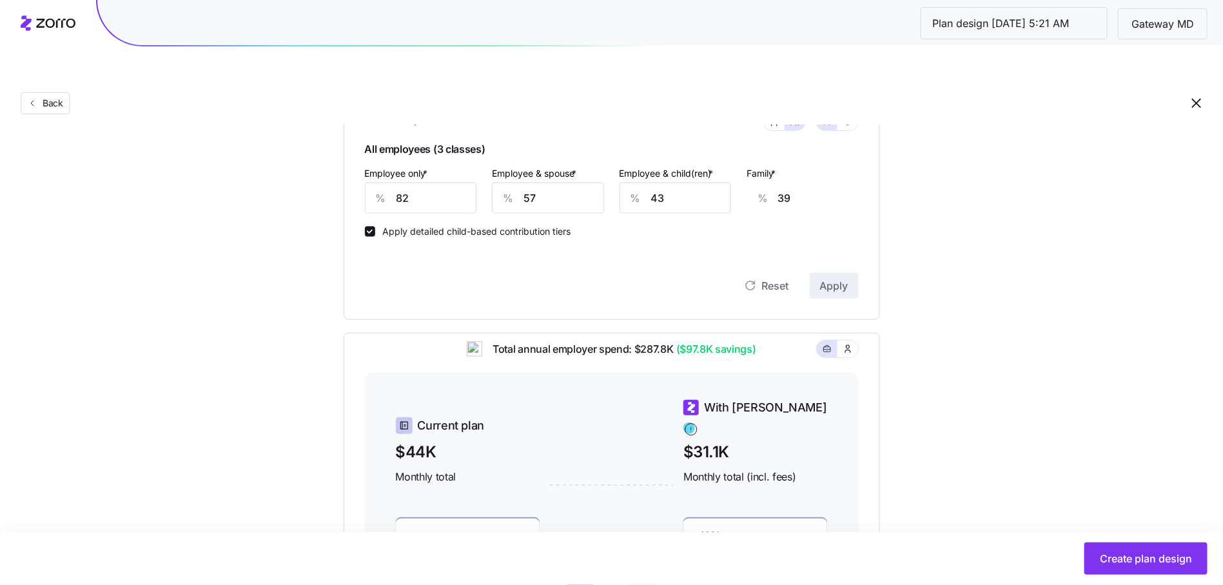
scroll to position [256, 0]
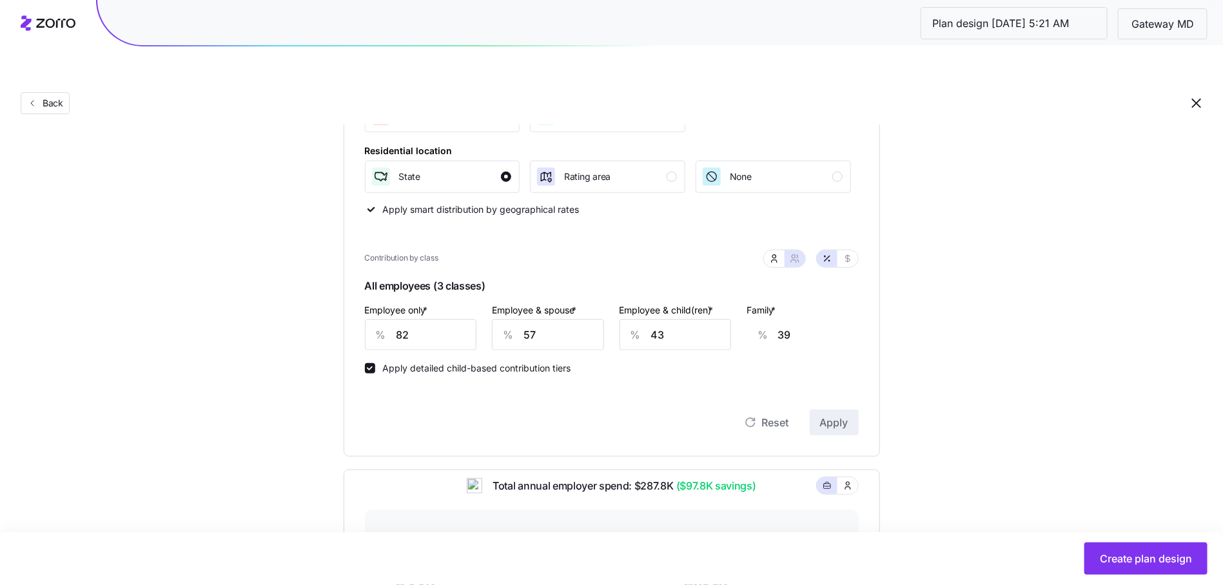
click at [635, 320] on div "%" at bounding box center [635, 335] width 31 height 30
click at [658, 319] on input "43" at bounding box center [676, 334] width 112 height 31
click at [534, 319] on input "57" at bounding box center [548, 334] width 112 height 31
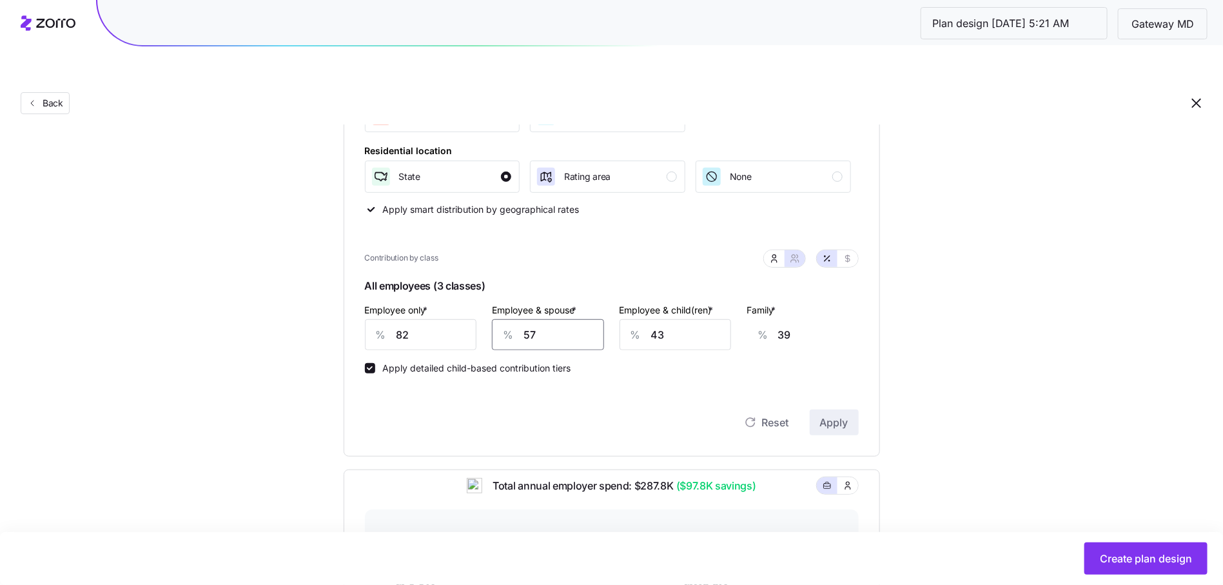
type input "3"
type input "2"
type input "38"
type input "26"
type input "38"
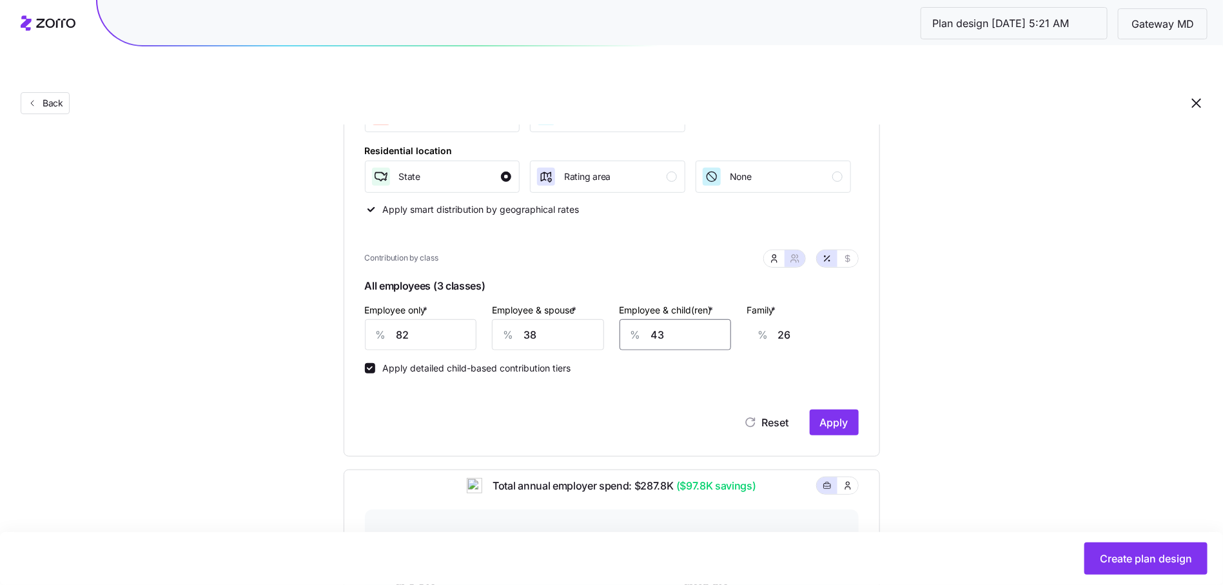
click at [670, 319] on input "43" at bounding box center [676, 334] width 112 height 31
type input "5"
type input "1"
type input "57"
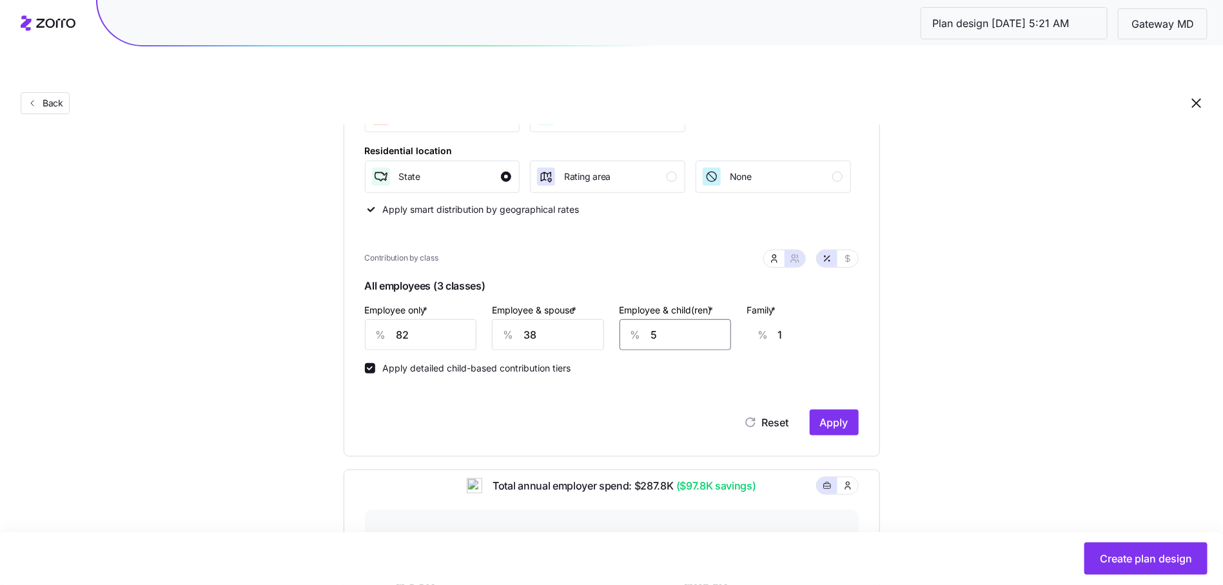
type input "35"
type input "57"
click at [814, 409] on button "Apply" at bounding box center [834, 422] width 49 height 26
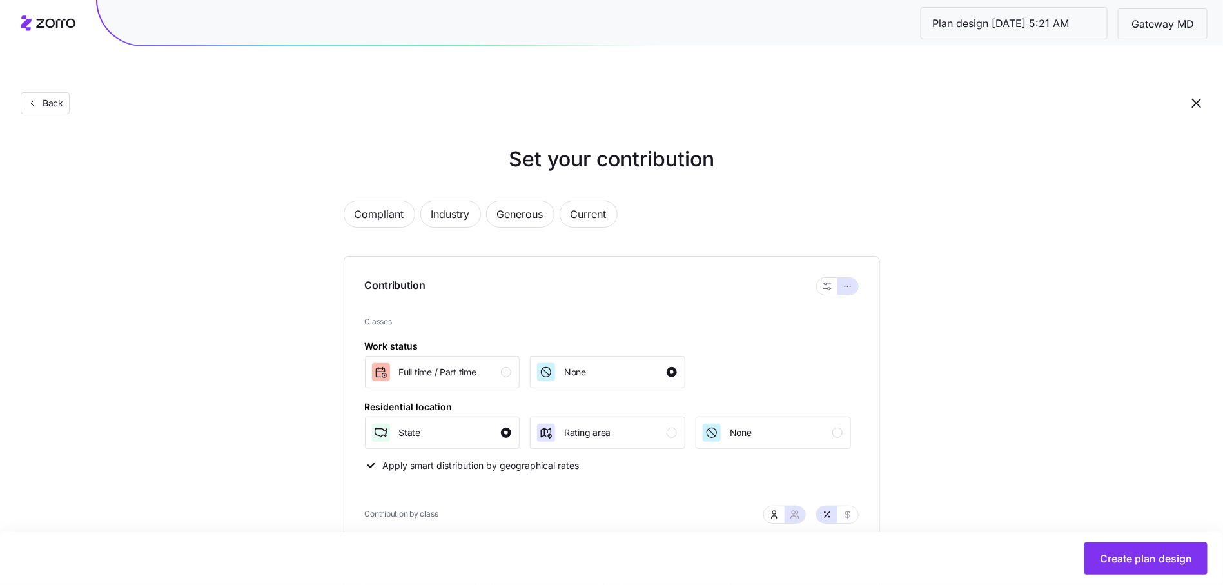
type input "41"
type input "37"
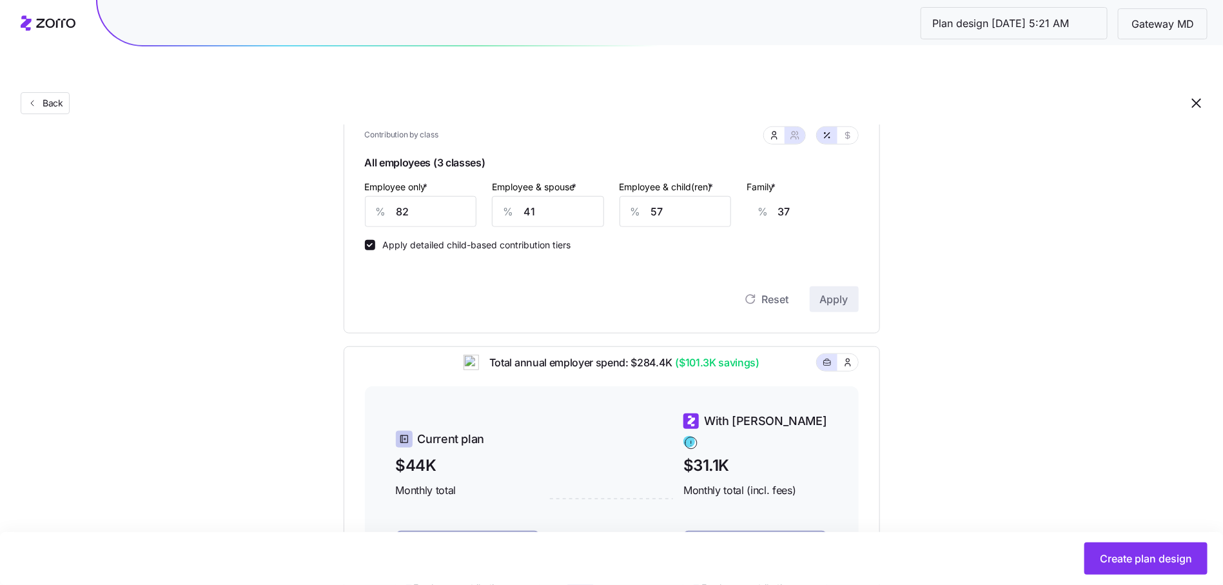
scroll to position [379, 0]
click at [841, 127] on button "button" at bounding box center [847, 135] width 21 height 17
type input "340"
type input "448"
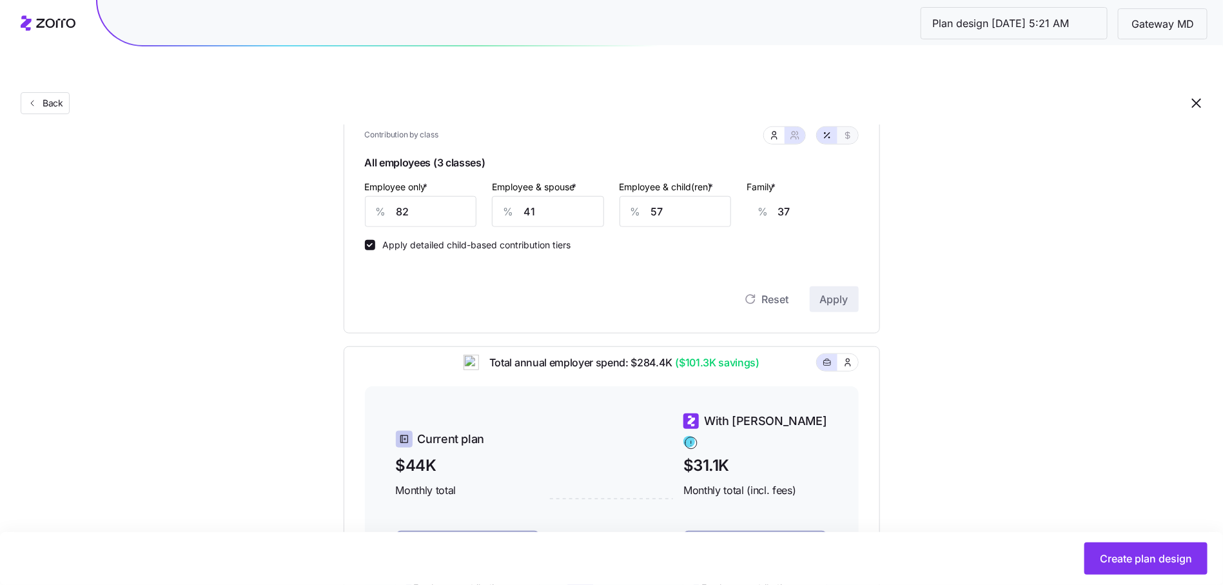
type input "448"
click at [922, 180] on div "Set your contribution Compliant Industry Generous Current Contribution Classes …" at bounding box center [612, 245] width 640 height 961
click at [823, 130] on icon "button" at bounding box center [827, 135] width 10 height 10
type input "82"
type input "41"
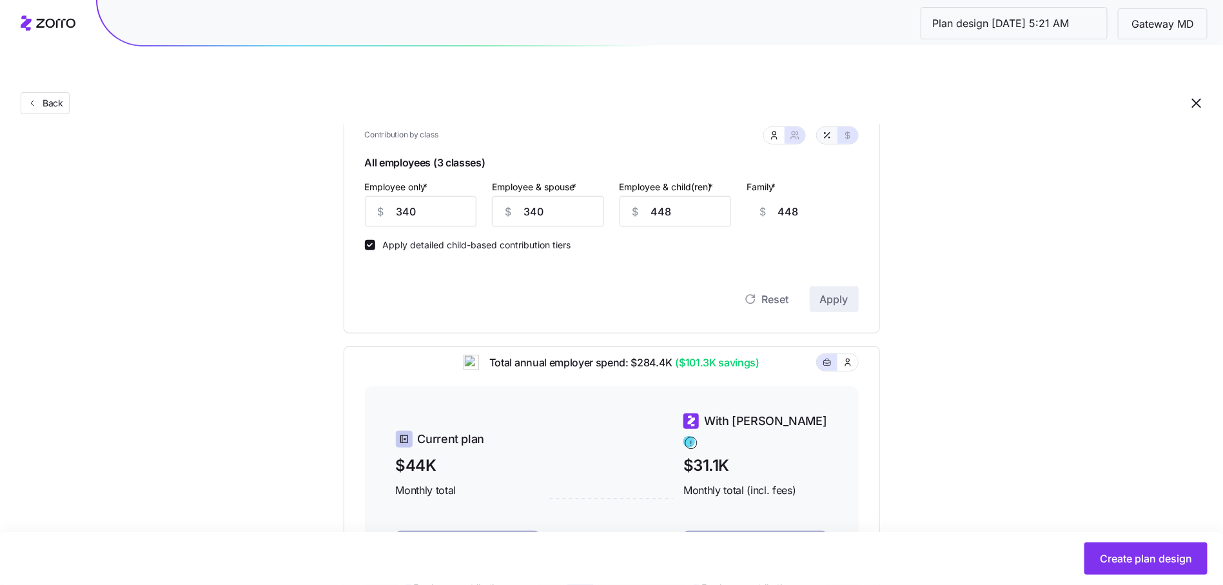
type input "57"
type input "37"
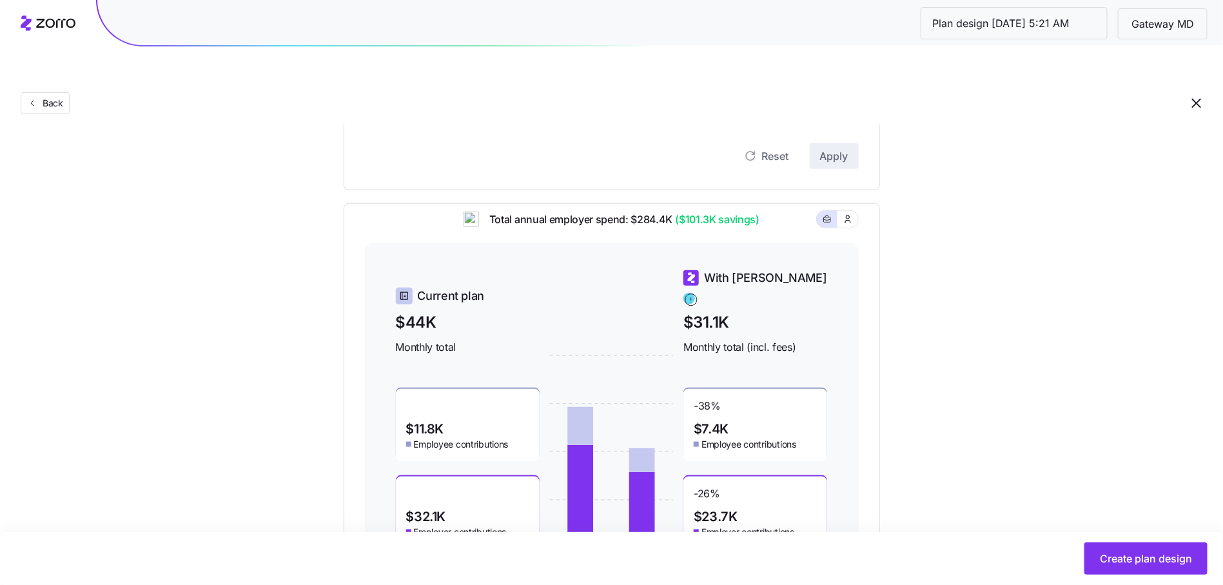
scroll to position [572, 0]
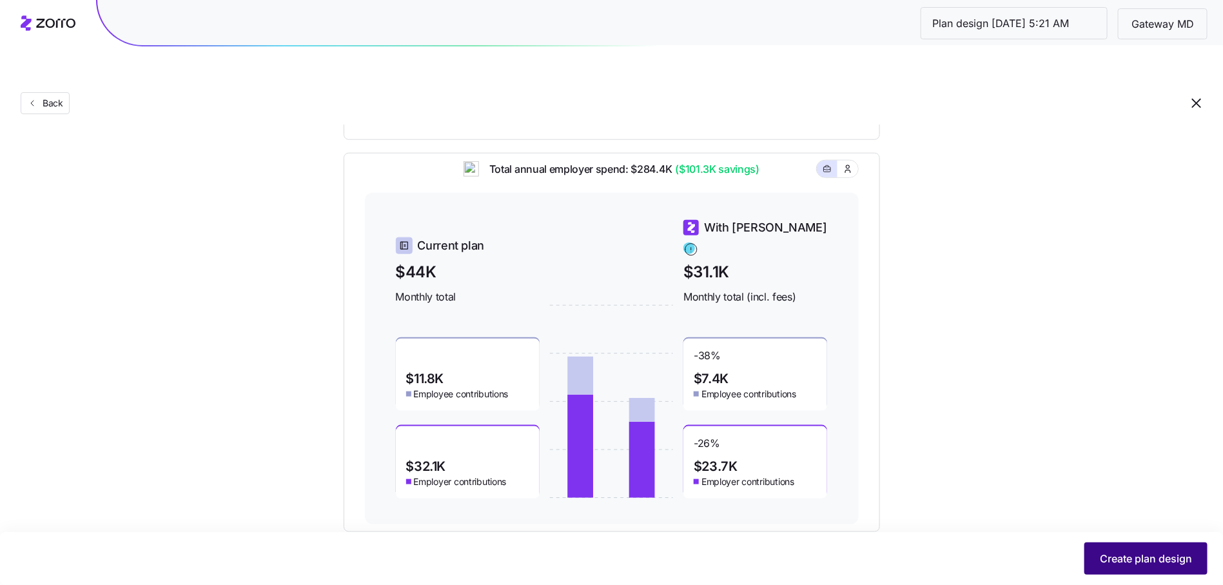
click at [1031, 487] on span "Create plan design" at bounding box center [1146, 558] width 92 height 15
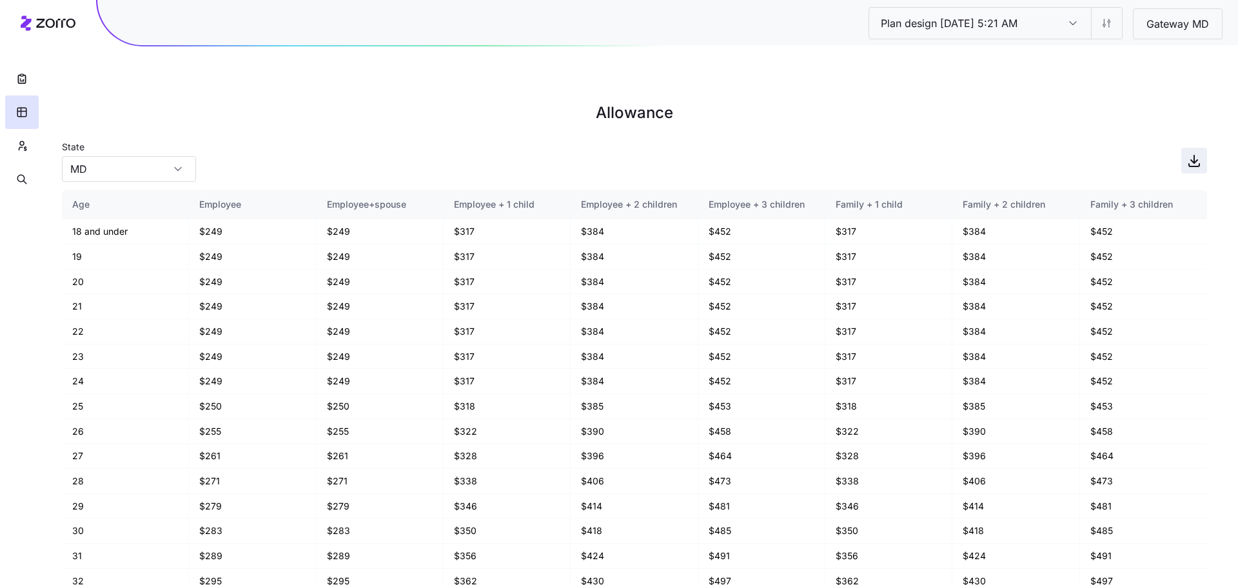
click at [1031, 160] on icon "button" at bounding box center [1194, 161] width 6 height 3
click at [20, 139] on button "button" at bounding box center [22, 146] width 34 height 34
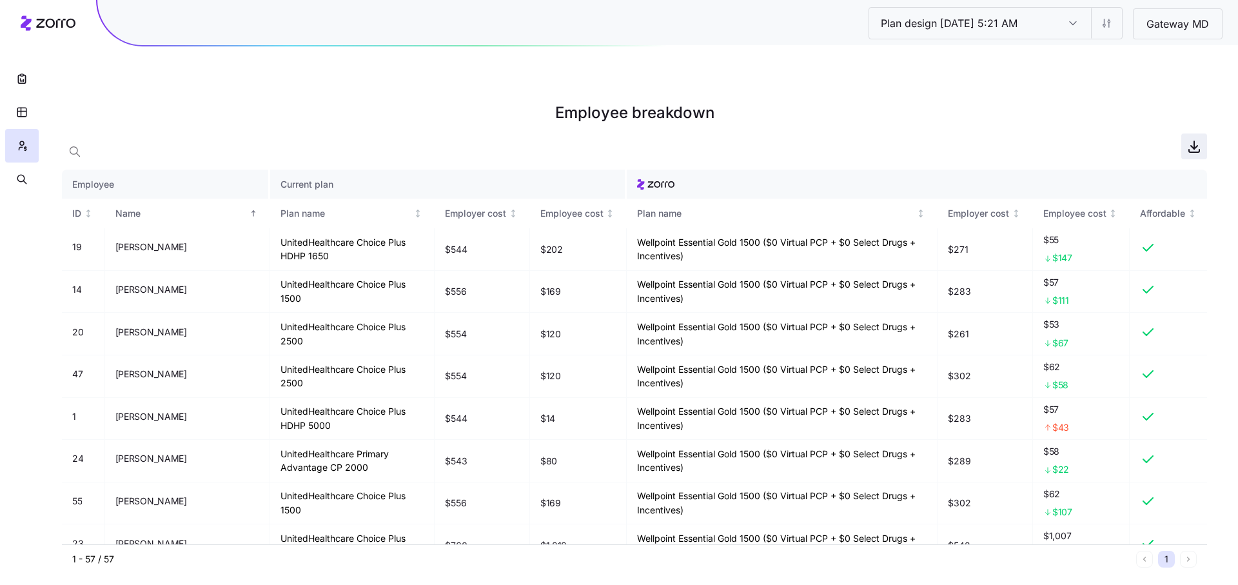
click at [1031, 134] on span "button" at bounding box center [1194, 146] width 24 height 24
click at [23, 83] on icon "button" at bounding box center [21, 78] width 13 height 13
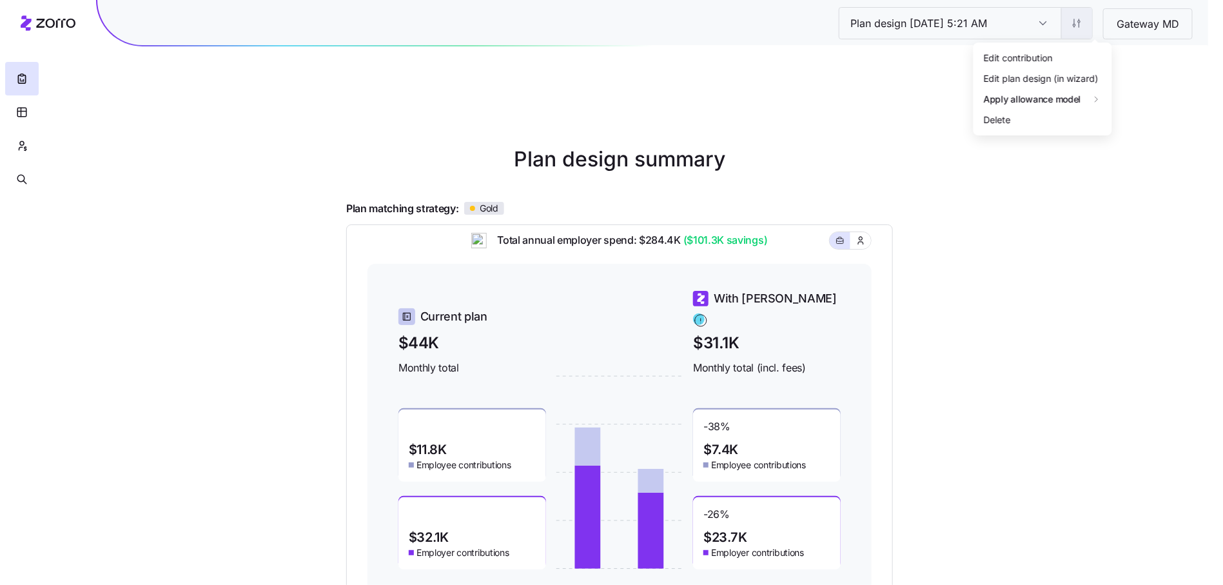
click at [1031, 17] on html "Plan design 10/07/2025 5:21 AM Plan design 10/07/2025 5:21 AM Gateway MD Plan d…" at bounding box center [611, 418] width 1223 height 837
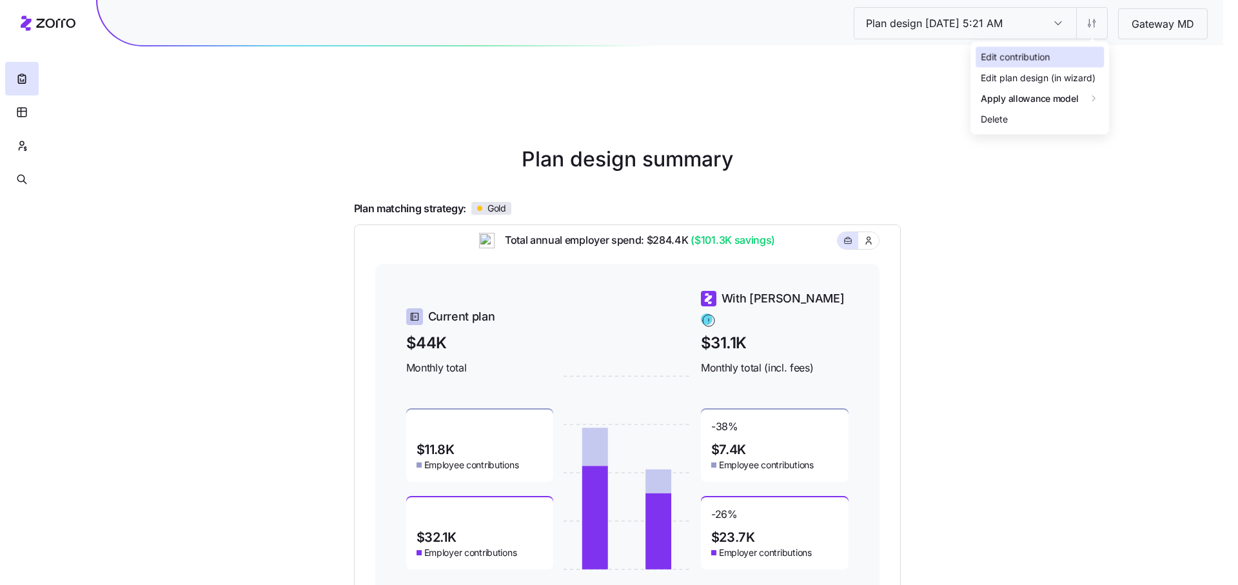
click at [1031, 57] on div "Edit contribution" at bounding box center [1039, 57] width 128 height 21
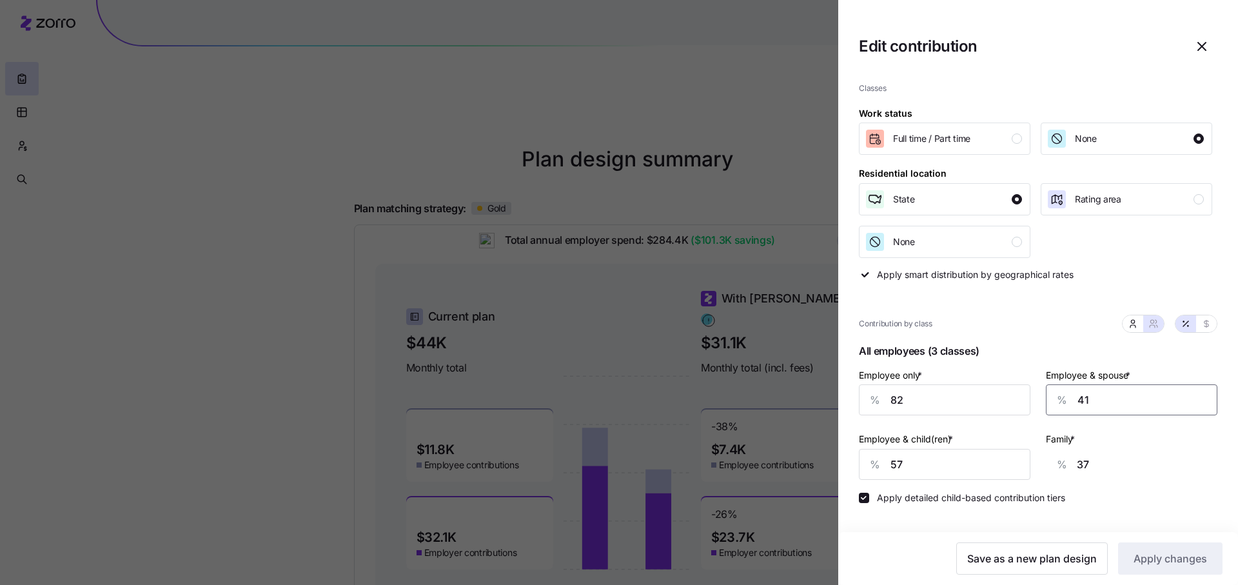
click at [1031, 404] on input "41" at bounding box center [1131, 399] width 171 height 31
type input "3"
type input "11"
type input "38"
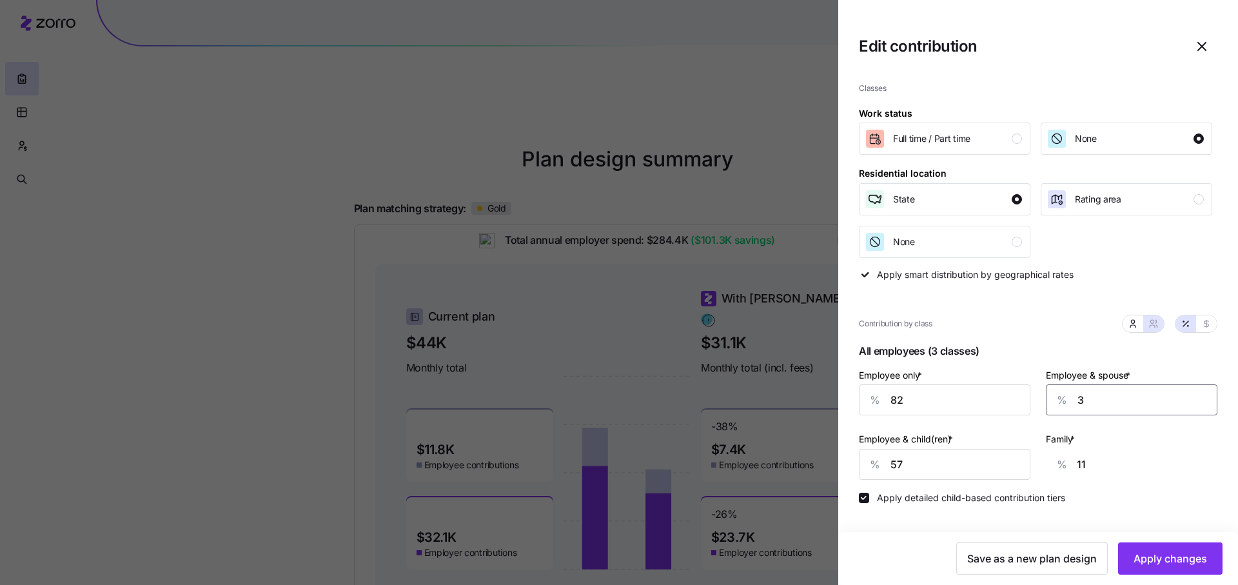
type input "35"
type input "38"
click at [1031, 487] on span "Apply changes" at bounding box center [1169, 558] width 73 height 15
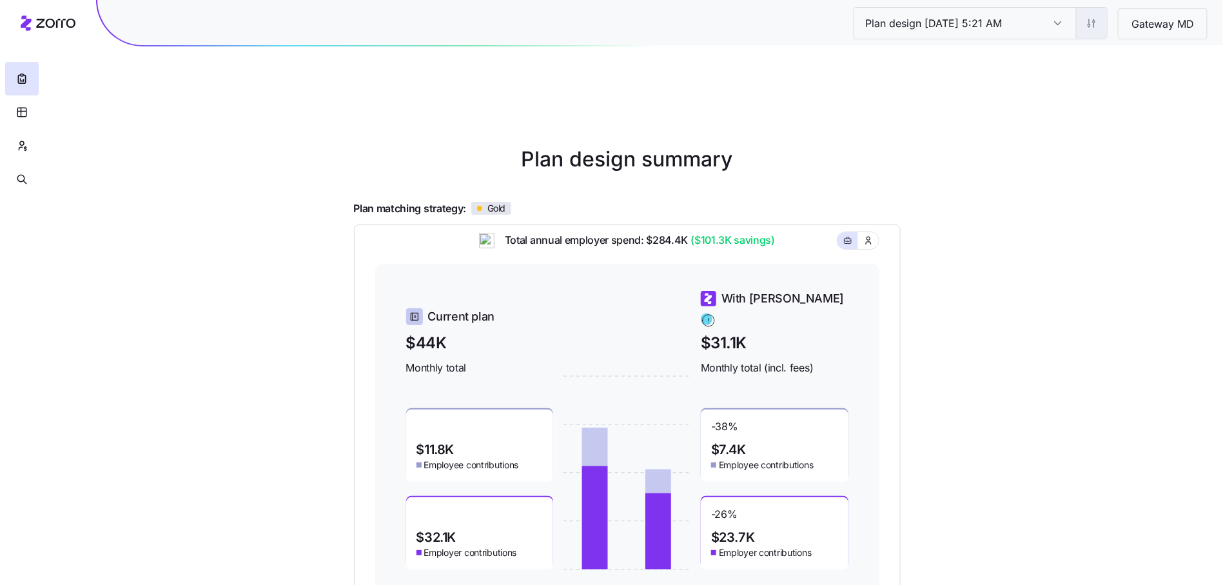
click at [1031, 26] on html "Plan design 10/07/2025 5:21 AM Plan design 10/07/2025 5:21 AM Gateway MD Plan d…" at bounding box center [611, 418] width 1223 height 837
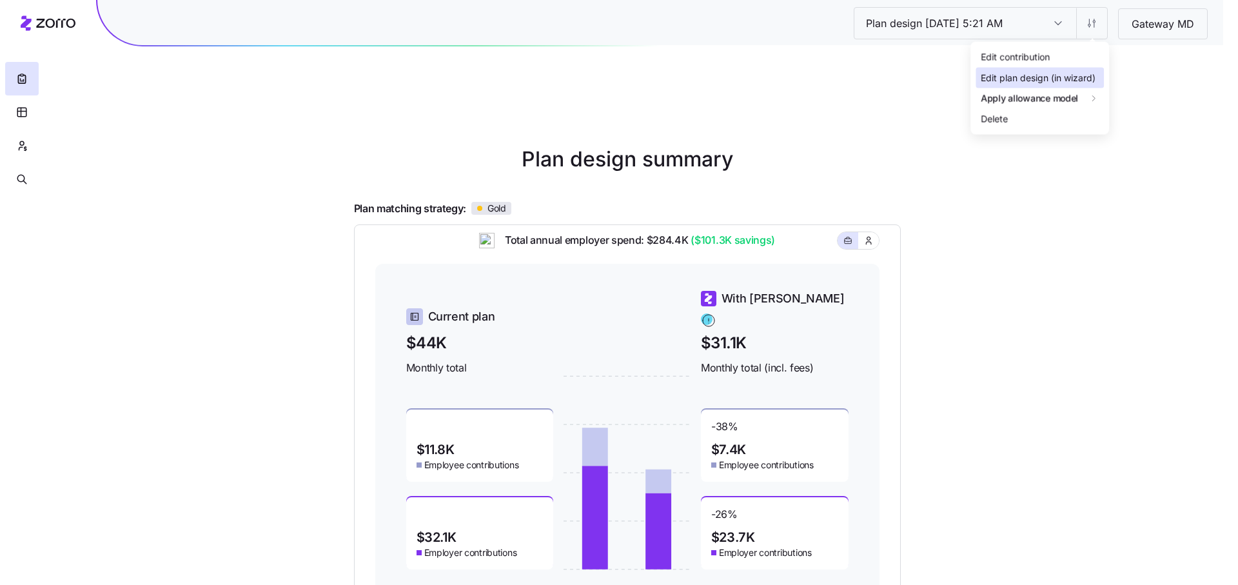
click at [1031, 84] on div "Edit plan design (in wizard)" at bounding box center [1039, 78] width 128 height 21
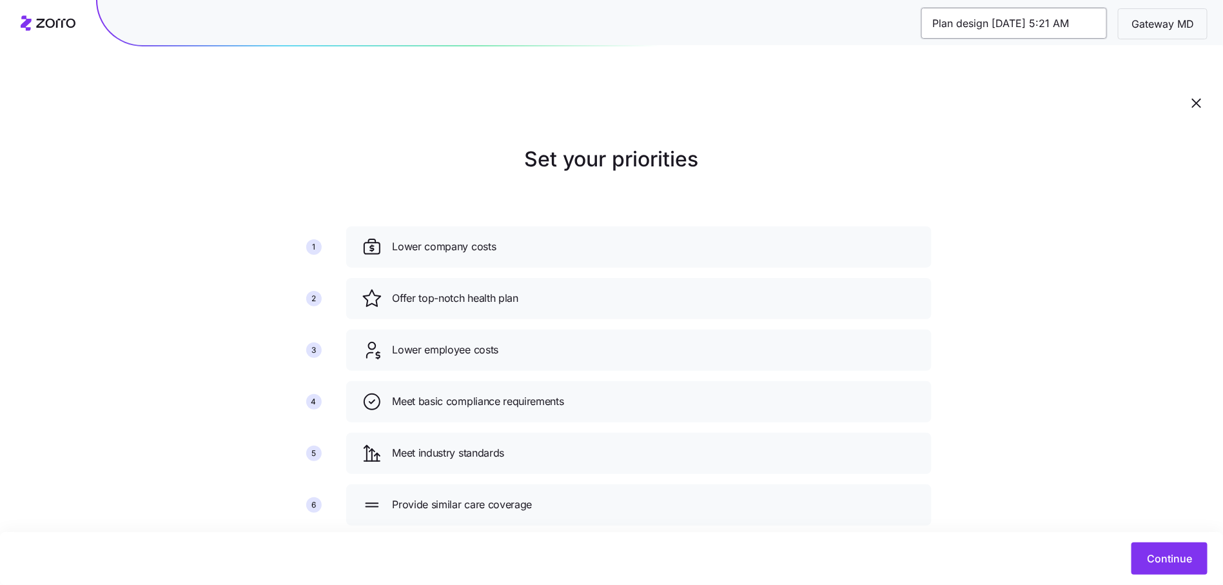
click at [1031, 27] on input "Plan design 10/07/2025 5:21 AM" at bounding box center [1014, 23] width 186 height 31
click at [1031, 487] on main "Set your priorities 1 2 3 4 5 6 Lower company costs Offer top-notch health plan…" at bounding box center [611, 324] width 1223 height 588
click at [1031, 487] on div "Continue" at bounding box center [611, 558] width 1223 height 53
click at [1031, 487] on button "Continue" at bounding box center [1169, 558] width 76 height 32
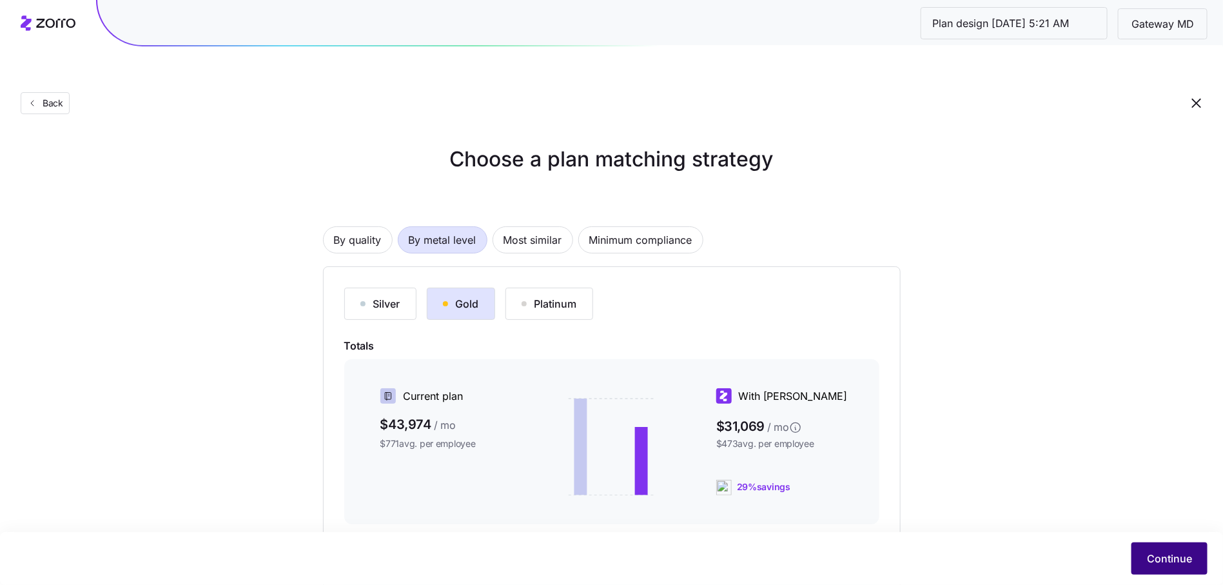
click at [1031, 487] on span "Continue" at bounding box center [1169, 558] width 45 height 15
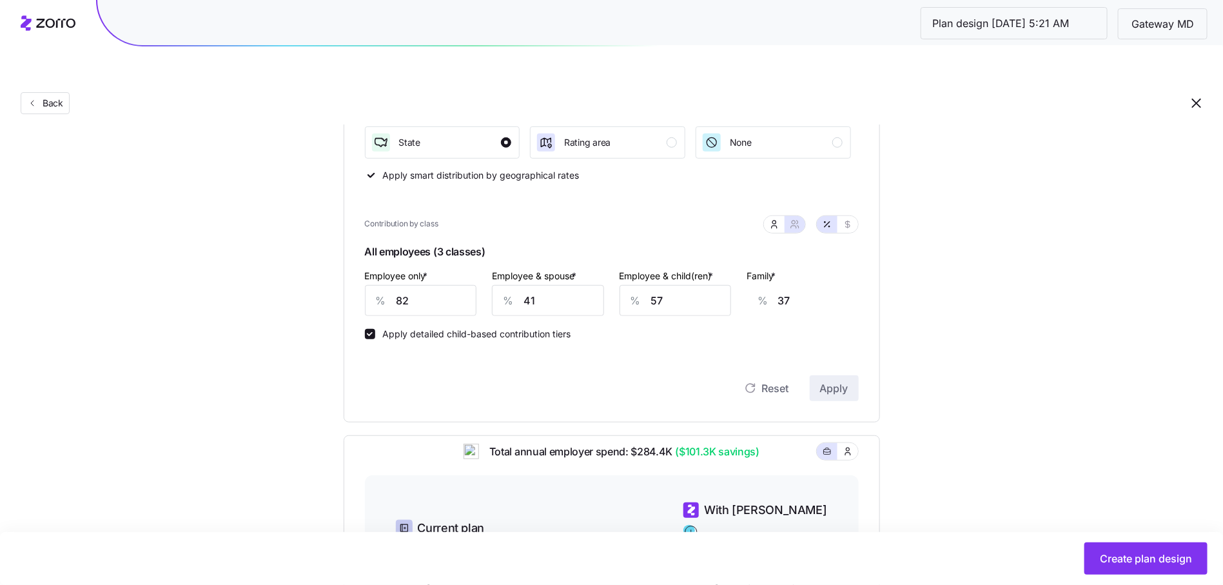
scroll to position [572, 0]
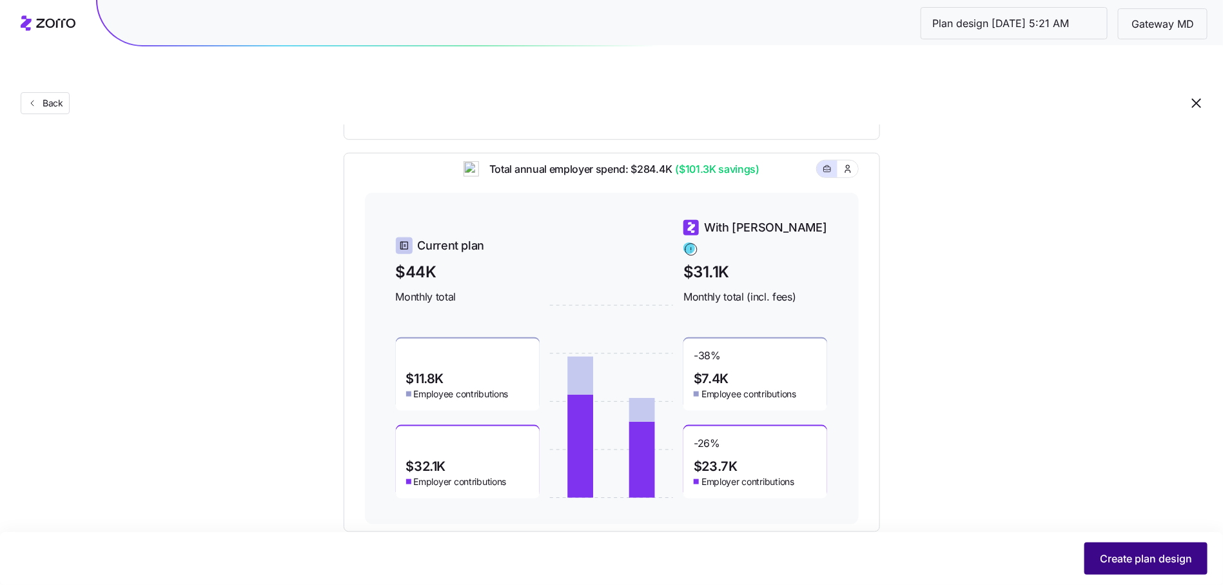
click at [1031, 487] on button "Create plan design" at bounding box center [1145, 558] width 123 height 32
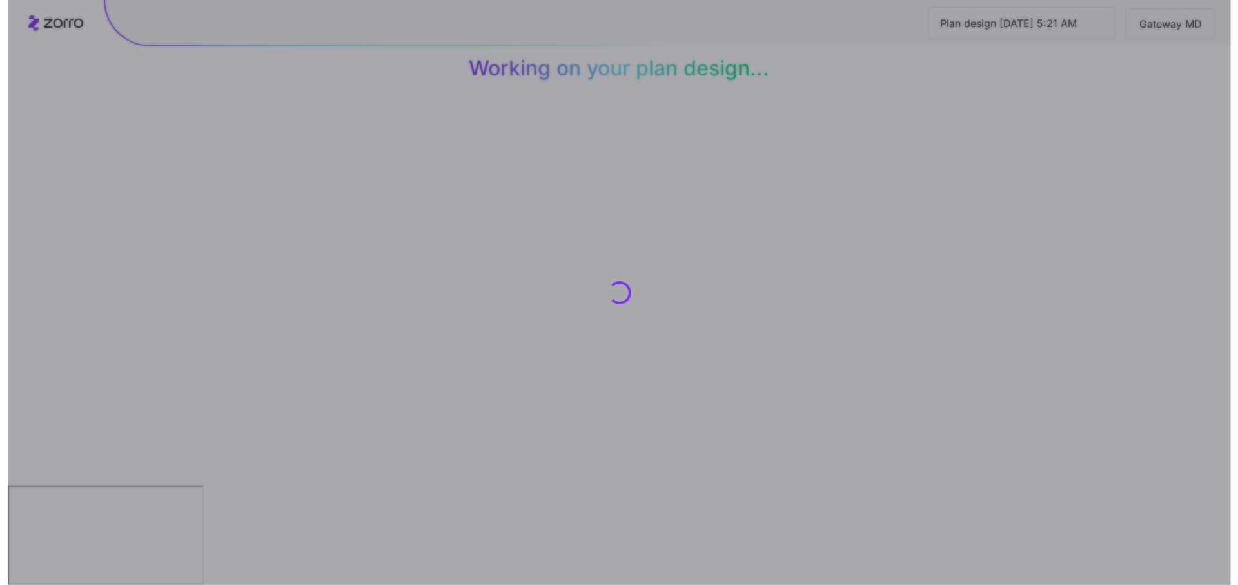
scroll to position [0, 0]
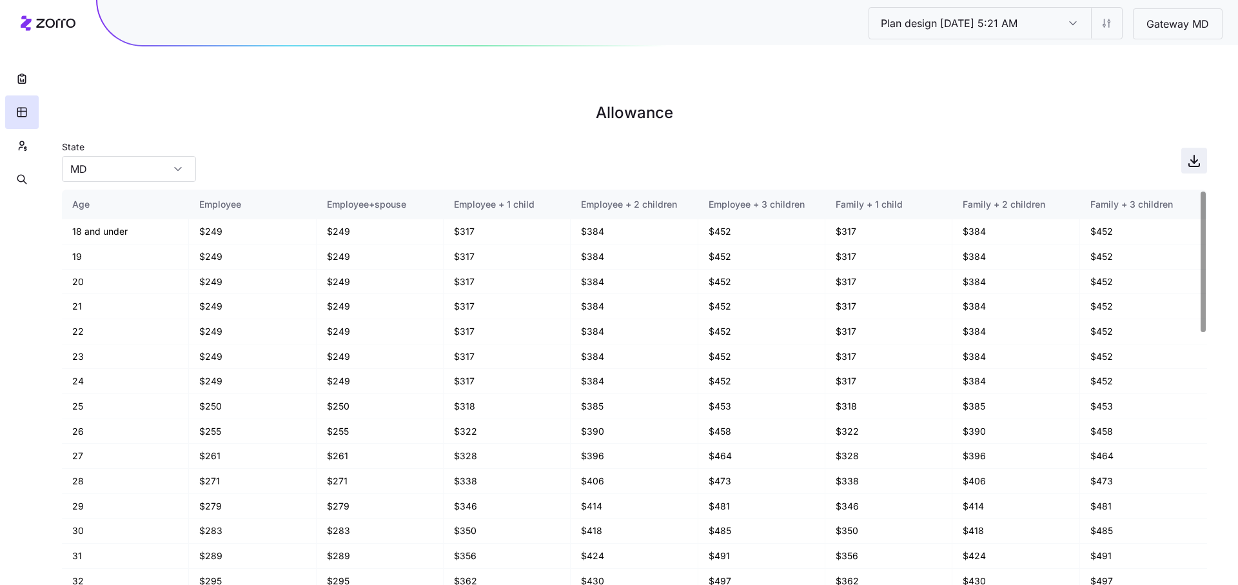
click at [1031, 153] on icon "button" at bounding box center [1193, 160] width 15 height 15
click at [17, 140] on icon "button" at bounding box center [22, 145] width 12 height 13
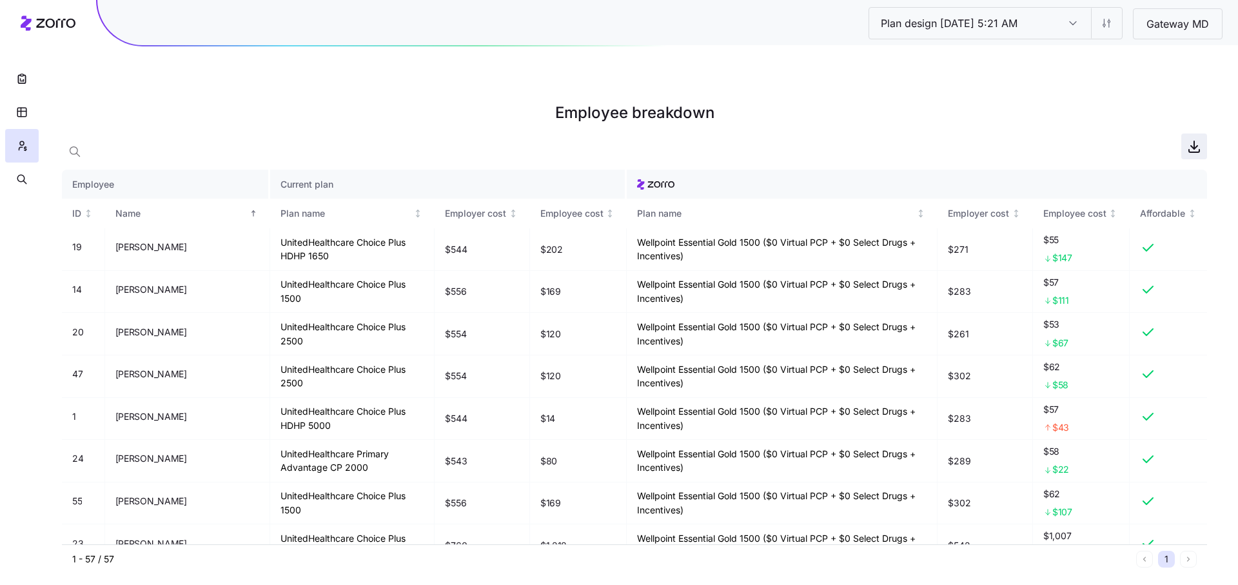
click at [1031, 139] on icon "button" at bounding box center [1193, 146] width 15 height 15
